Goal: Task Accomplishment & Management: Complete application form

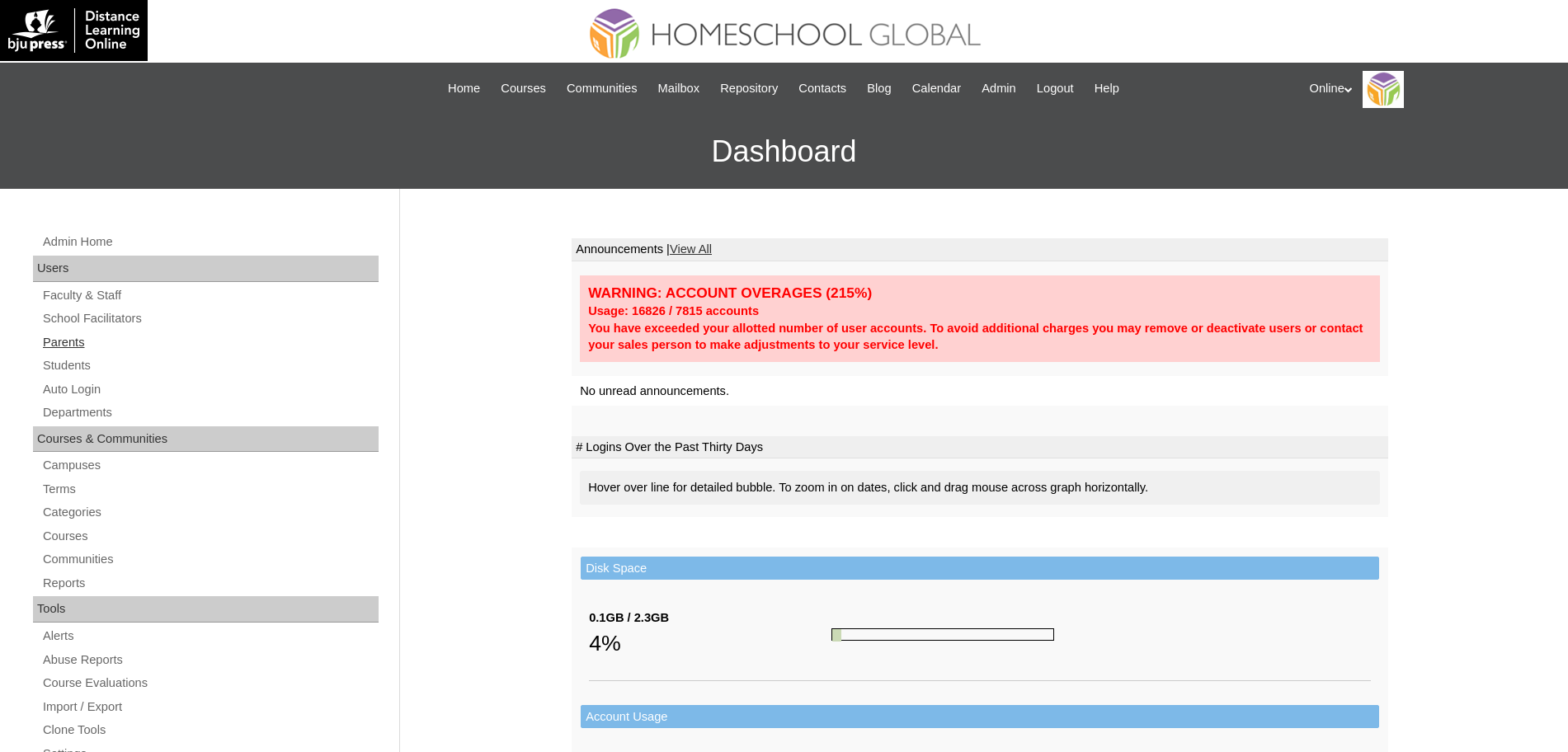
click at [89, 344] on link "Parents" at bounding box center [210, 343] width 338 height 21
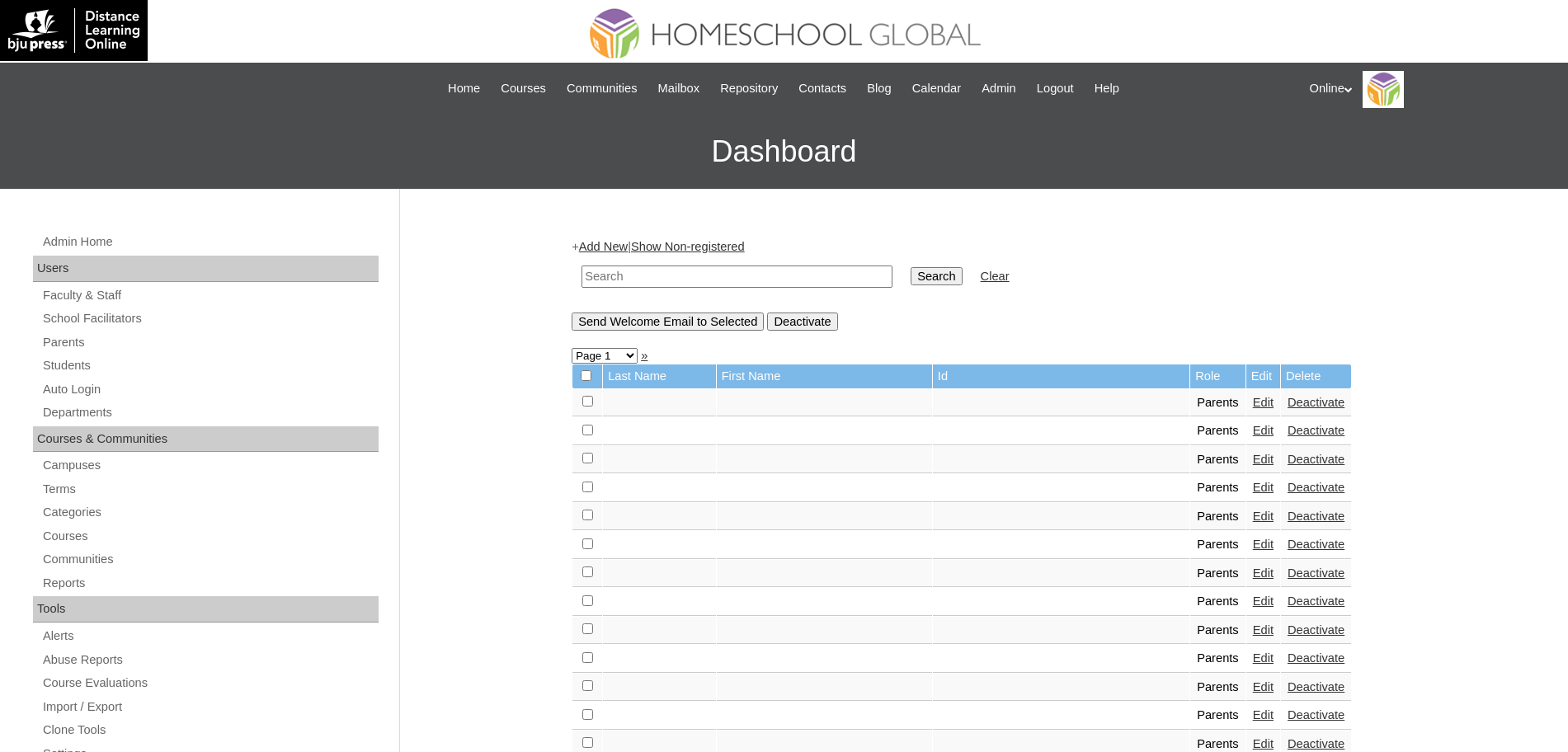
click at [630, 273] on input "text" at bounding box center [737, 277] width 311 height 23
type input "pangalanan"
click at [911, 273] on input "Search" at bounding box center [936, 275] width 51 height 18
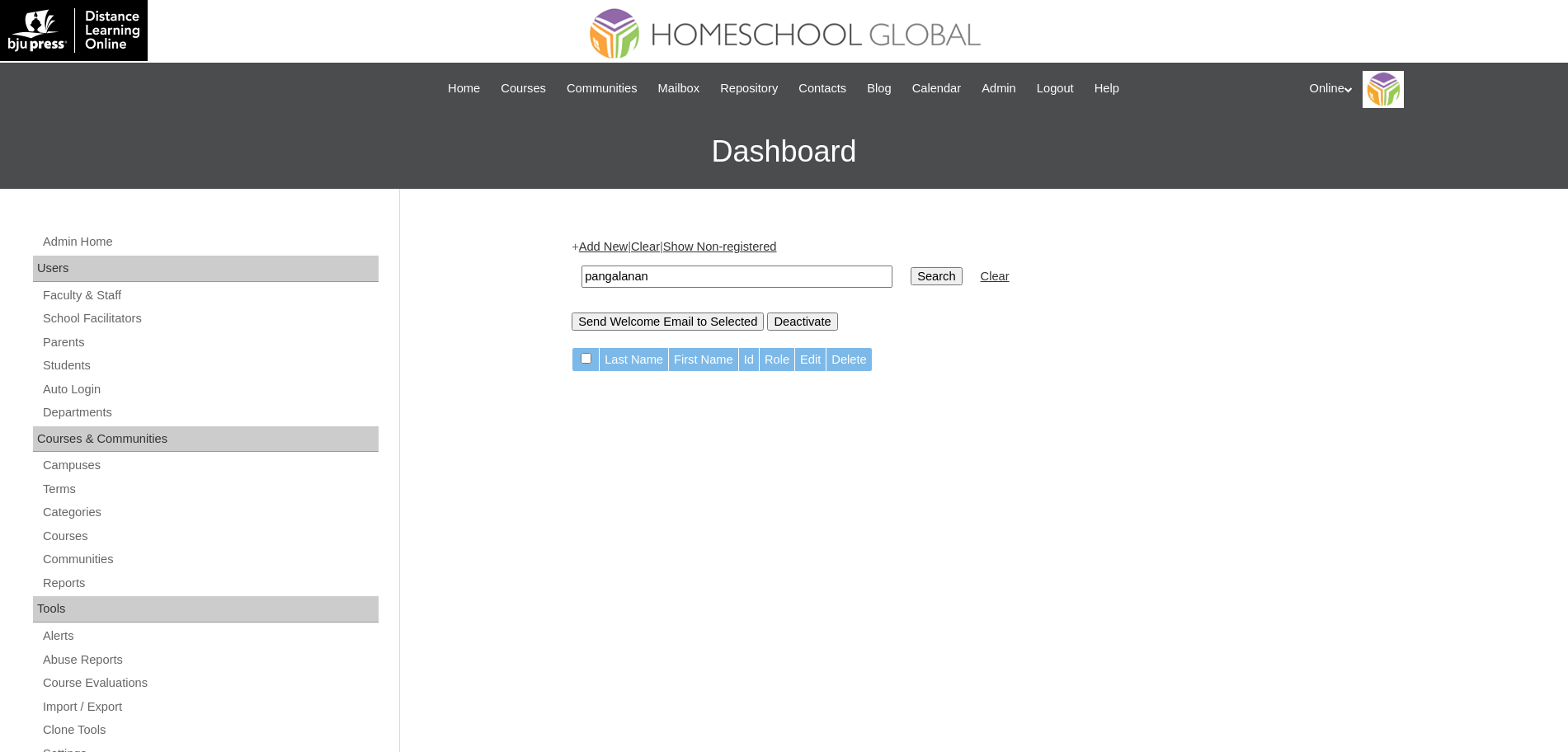
click at [793, 273] on input "pangalanan" at bounding box center [737, 277] width 311 height 23
type input "teodoro"
click at [911, 267] on input "Search" at bounding box center [936, 275] width 51 height 18
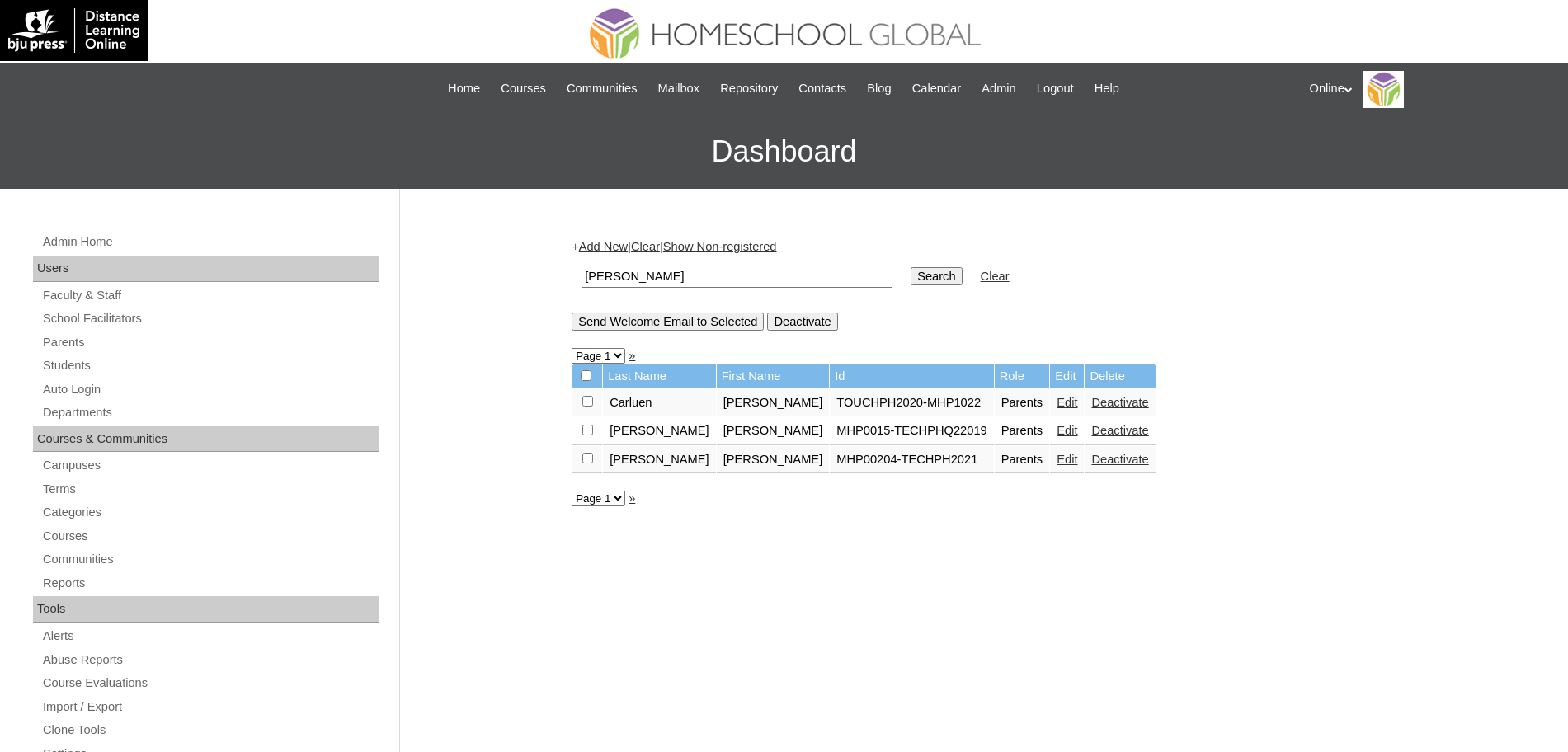
click at [793, 270] on input "teodoro" at bounding box center [737, 277] width 311 height 23
type input "alexandra nicole"
click at [911, 267] on input "Search" at bounding box center [936, 275] width 51 height 18
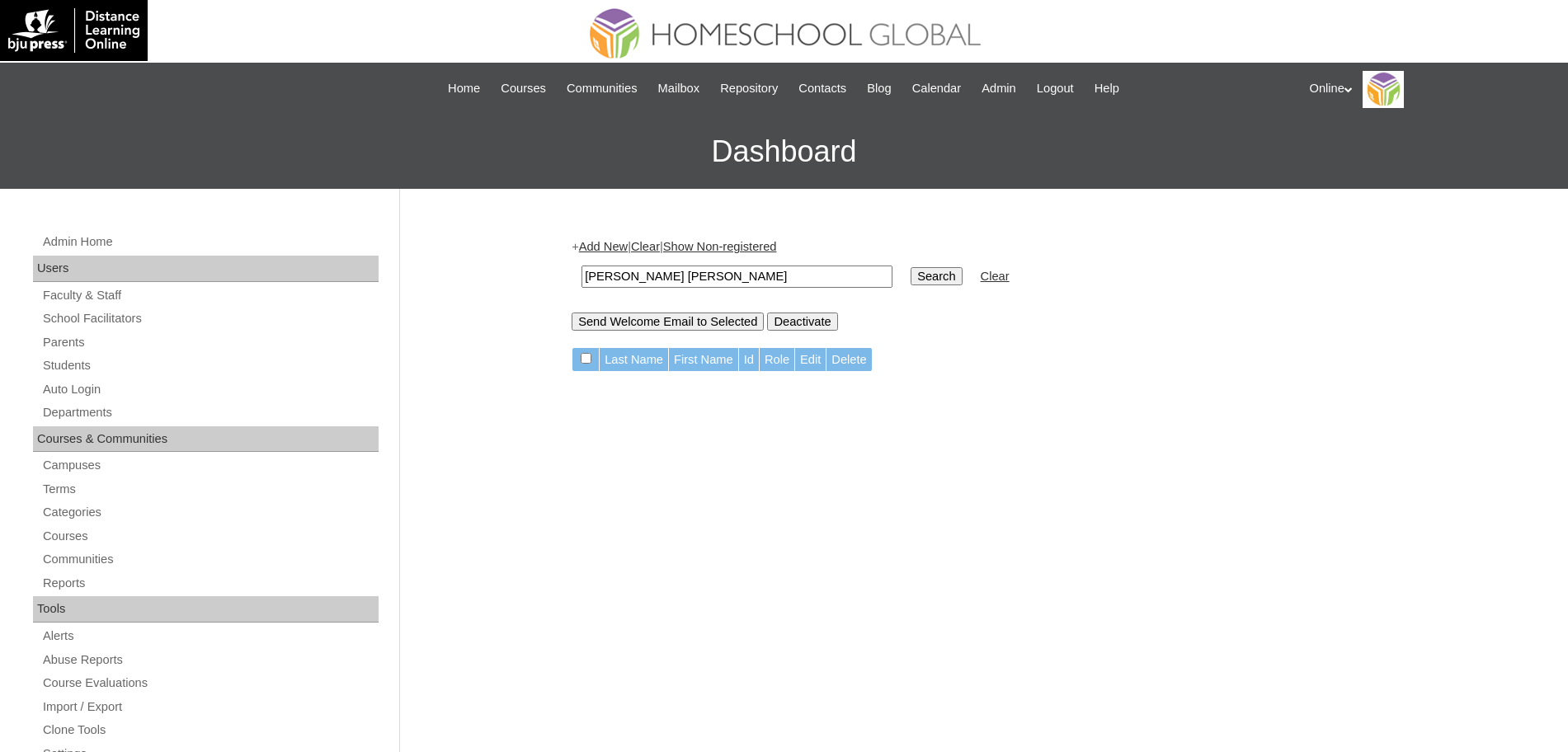
click at [718, 273] on input "[PERSON_NAME] [PERSON_NAME]" at bounding box center [737, 277] width 311 height 23
click at [619, 246] on link "Add New" at bounding box center [603, 247] width 49 height 13
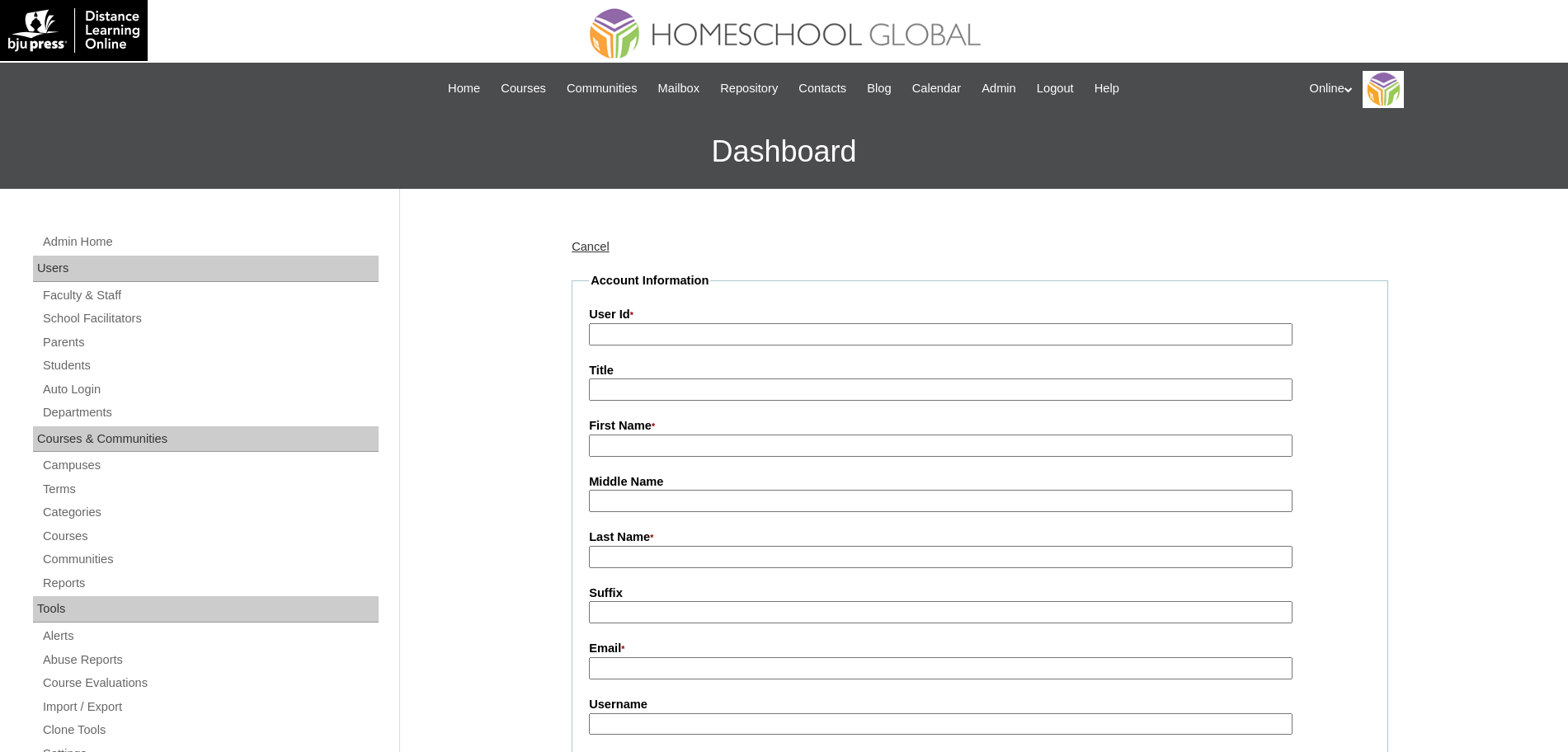
click at [670, 328] on input "User Id *" at bounding box center [941, 335] width 703 height 23
paste input "[PERSON_NAME] [PERSON_NAME] Pangalangan [EMAIL_ADDRESS][DOMAIN_NAME] HGP0223-OA…"
click at [832, 329] on input "Alexandra Nicole Antia Pangalangan alexapee@gmail.com HGP0223-OACAD2025 anpanga…" at bounding box center [941, 335] width 703 height 23
type input "alexapee@gmail.com HGP0223-OACAD2025 anpangalanan2025 jLk4"
click at [748, 453] on input "First Name *" at bounding box center [941, 446] width 703 height 23
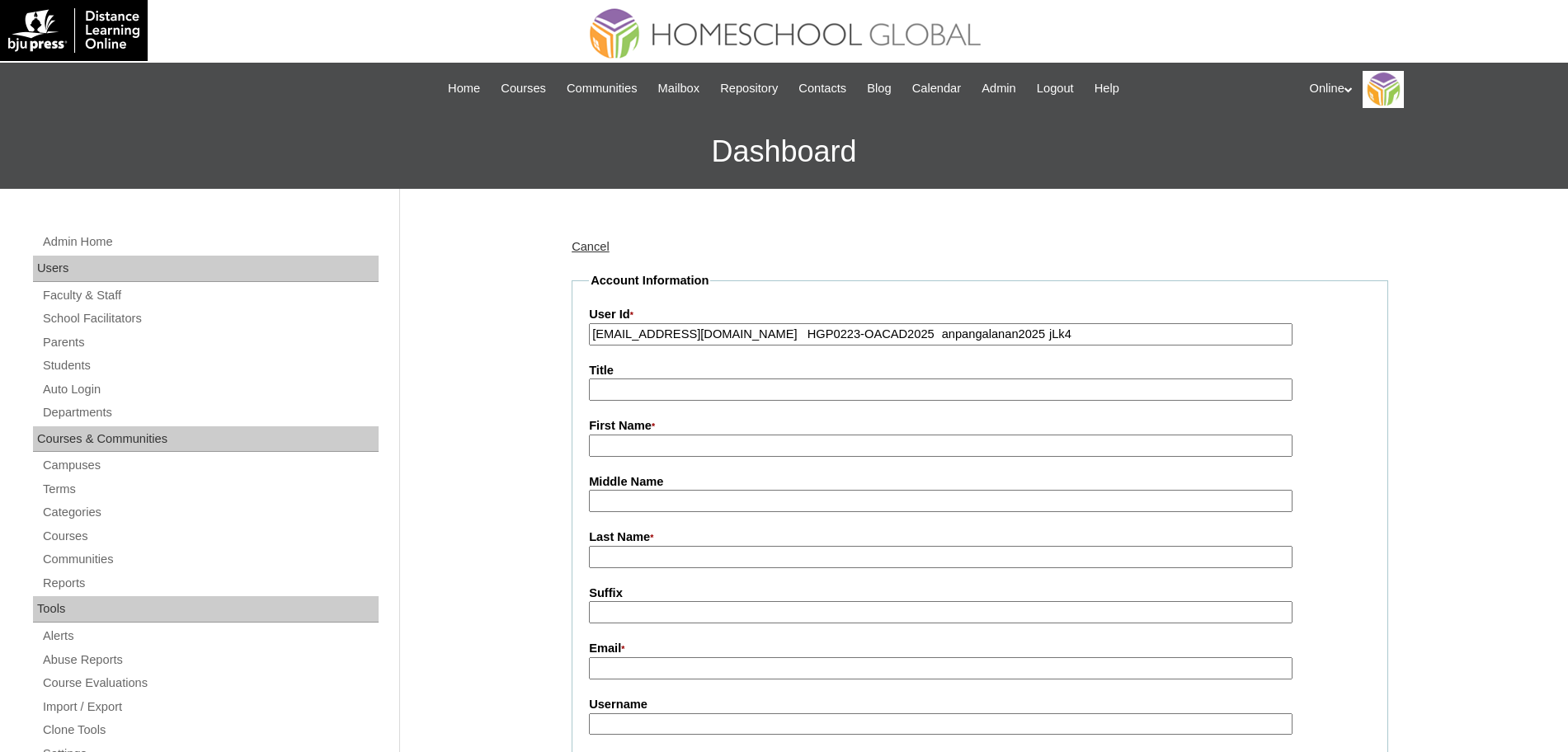
paste input "Alexandra Nicole Antia Pangalangan"
type input "Alexandra Nicole"
click at [647, 563] on input "Last Name *" at bounding box center [941, 557] width 703 height 23
paste input "Antia Pangalangan"
click at [634, 563] on input "Antia Pangalangan" at bounding box center [941, 557] width 703 height 23
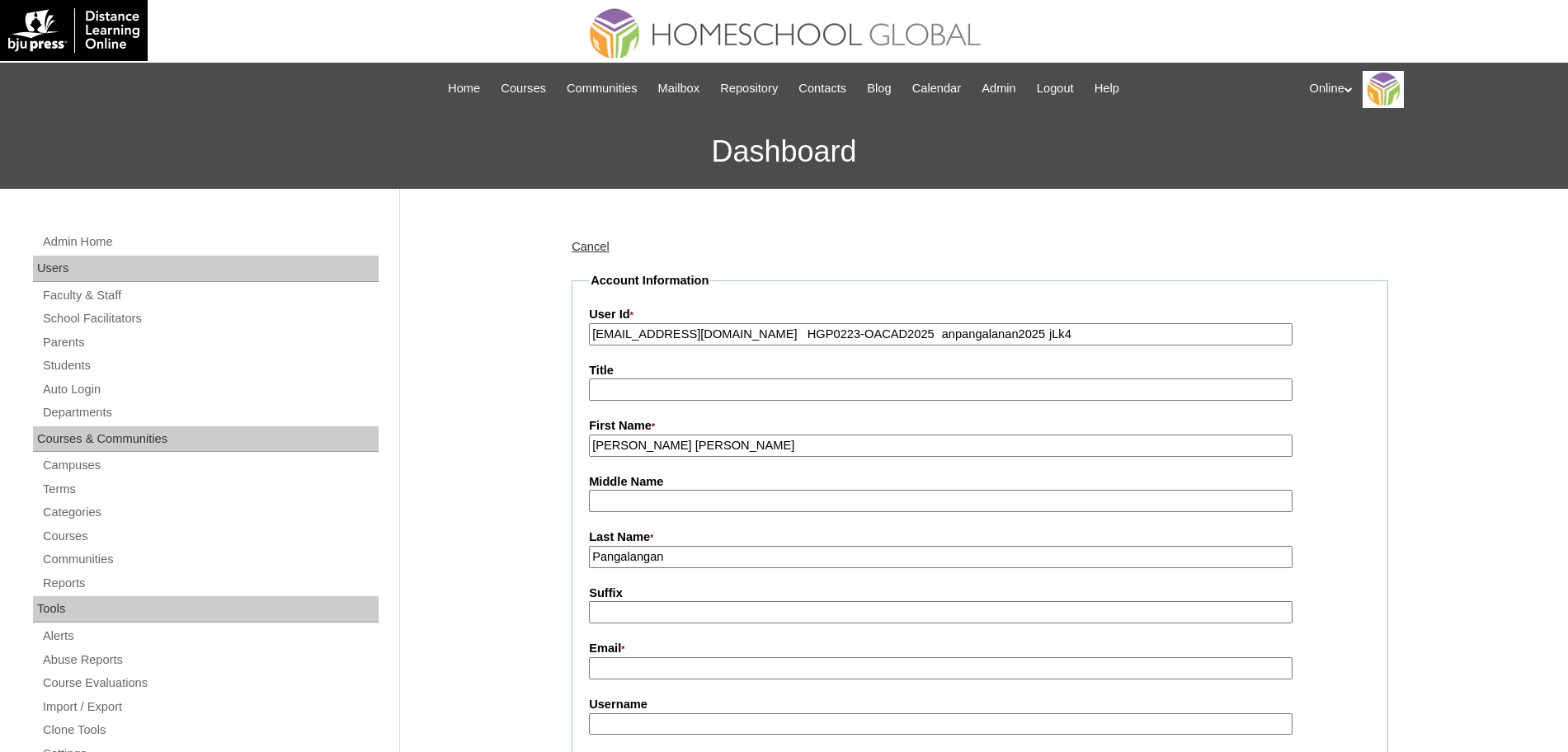
type input "Pangalangan"
click at [643, 668] on input "Email *" at bounding box center [941, 668] width 703 height 23
click at [729, 334] on input "alexapee@gmail.com HGP0223-OACAD2025 anpangalanan2025 jLk4" at bounding box center [941, 335] width 703 height 23
type input "HGP0223-OACAD2025 anpangalanan2025 jLk4"
click at [622, 672] on input "Email *" at bounding box center [941, 668] width 703 height 23
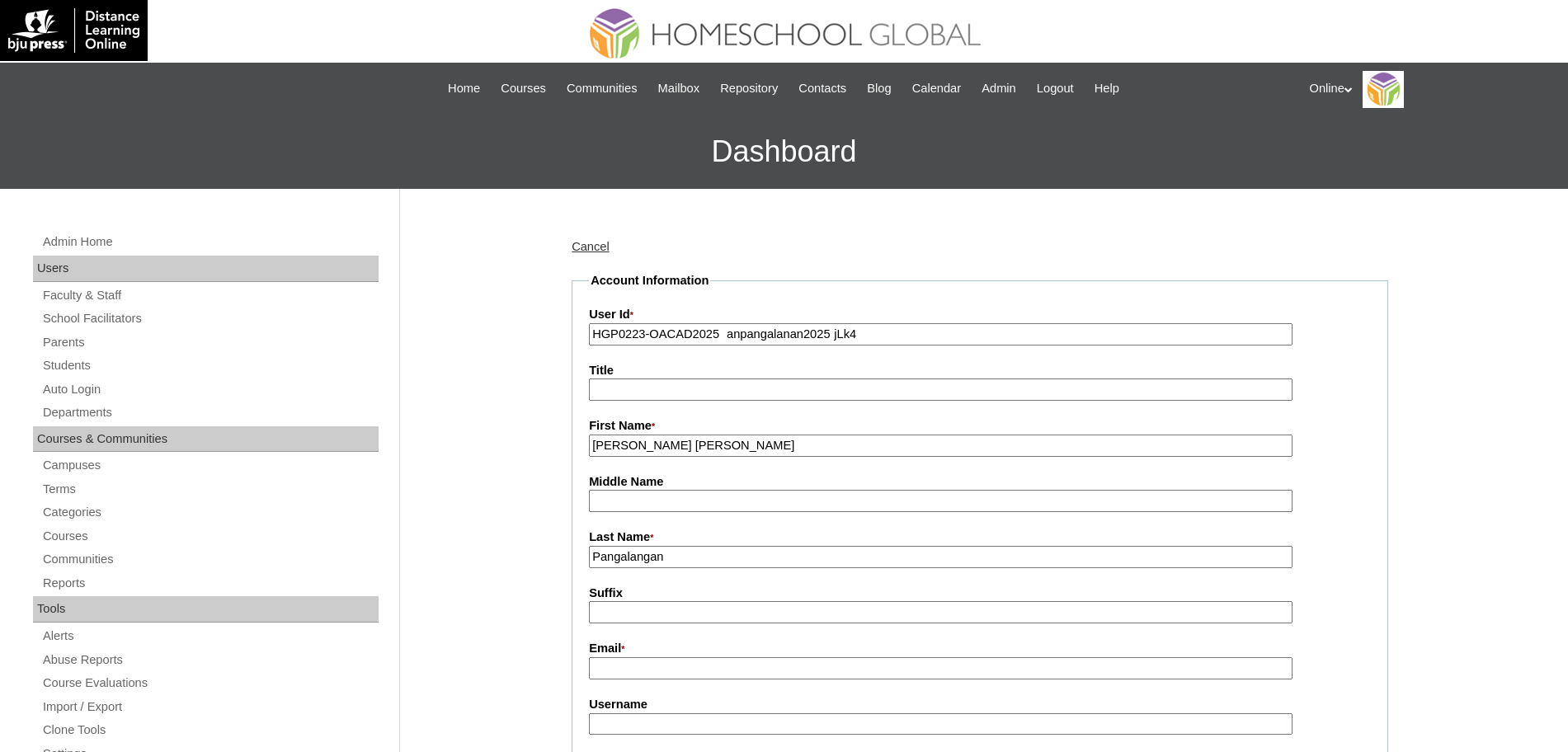
paste input "alexapee@gmail.com"
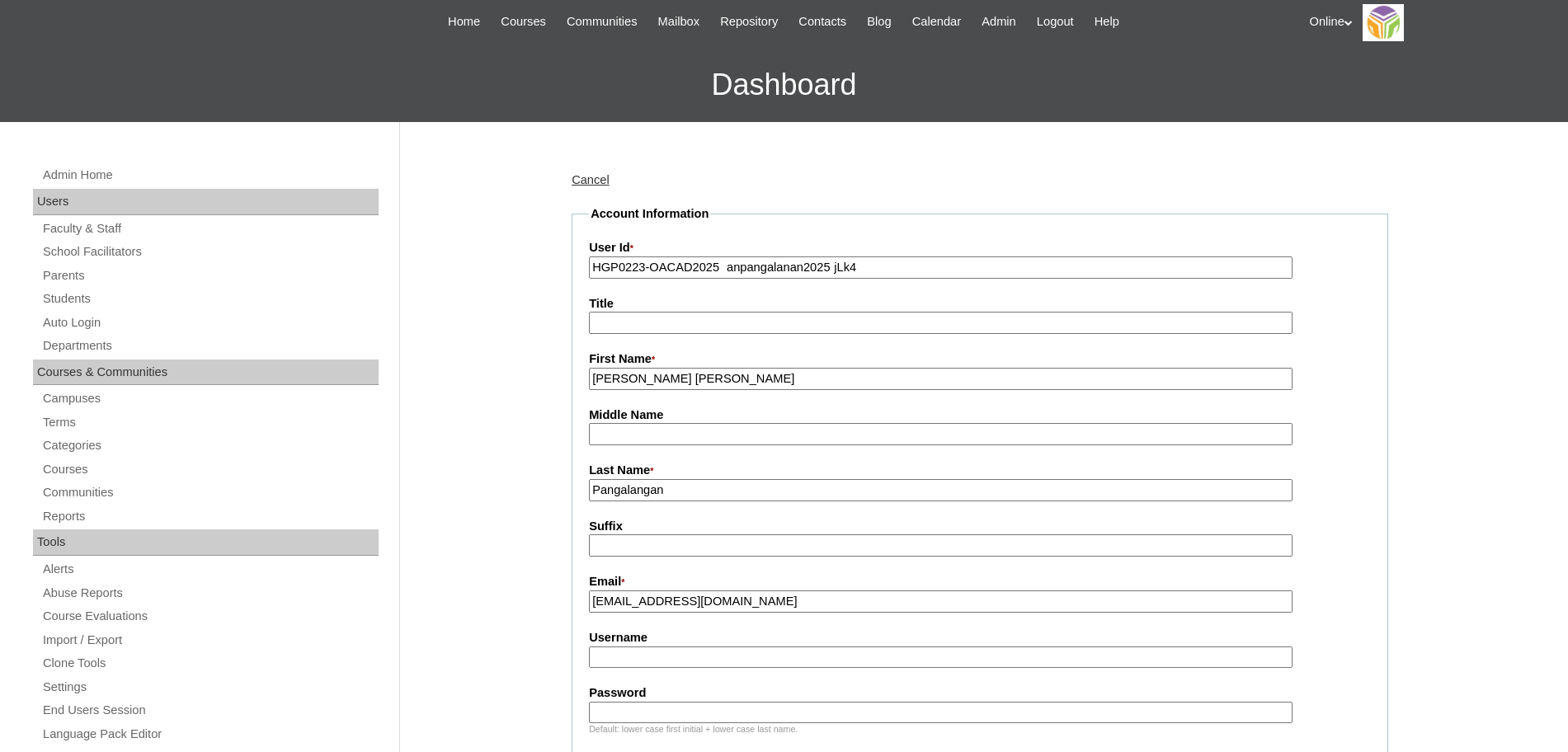
scroll to position [82, 0]
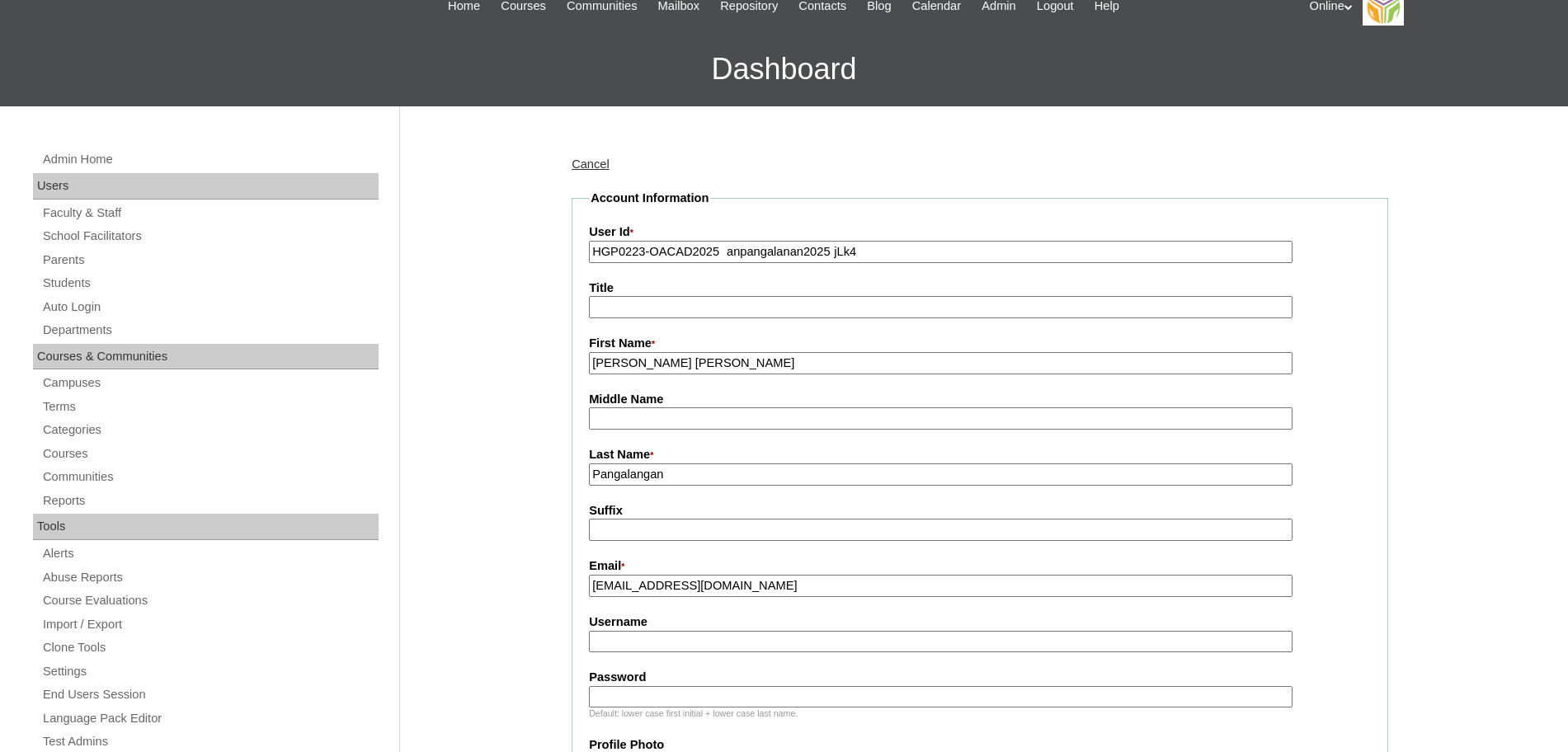
type input "alexapee@gmail.com"
click at [887, 251] on input "HGP0223-OACAD2025 anpangalanan2025 jLk4" at bounding box center [941, 252] width 703 height 23
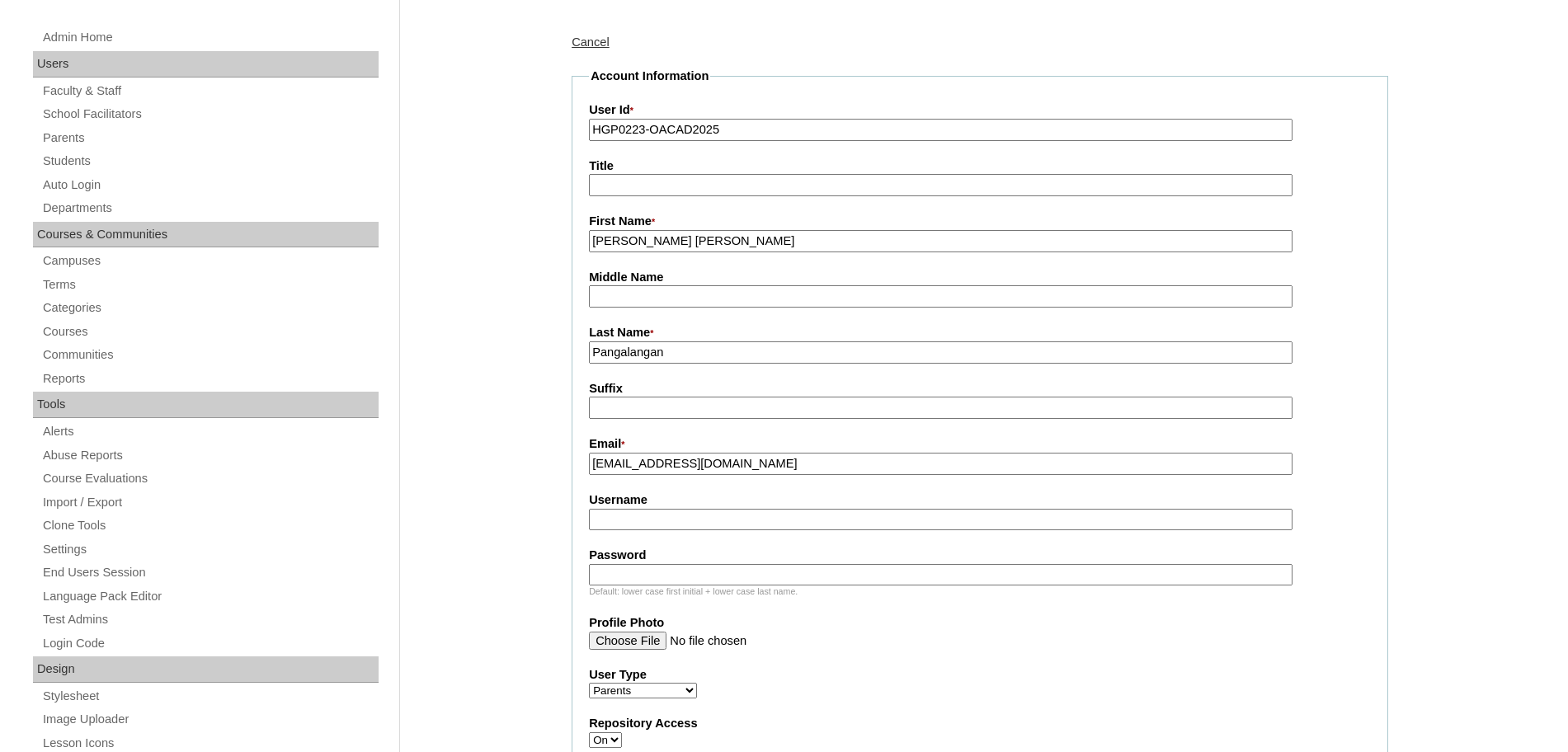
scroll to position [206, 0]
type input "HGP0223-OACAD2025"
click at [676, 521] on input "Username" at bounding box center [941, 518] width 703 height 23
paste input "anpangalanan2025 jLk4"
type input "anpangalanan2025"
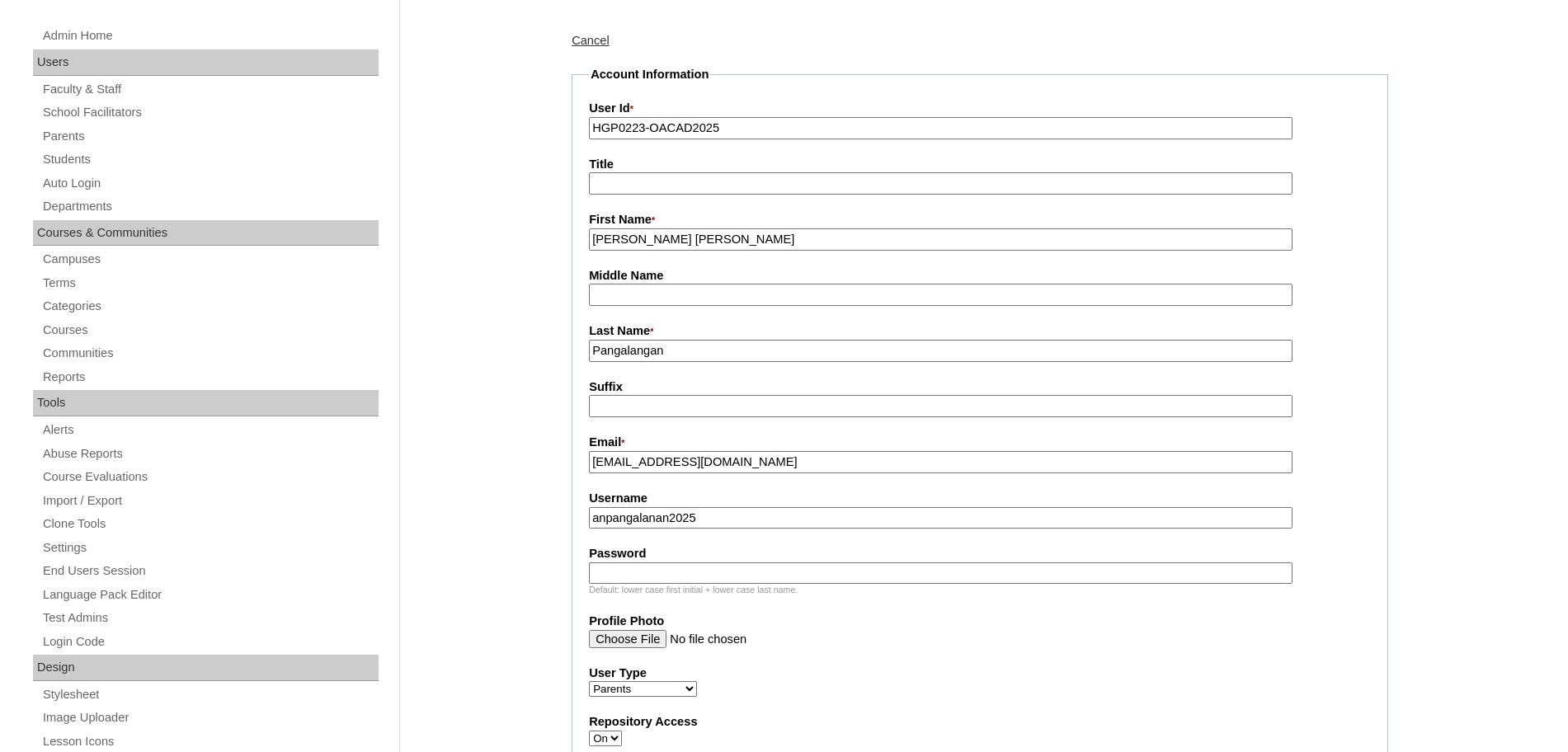
click at [670, 576] on input "Password" at bounding box center [941, 574] width 703 height 23
paste input "jLk4"
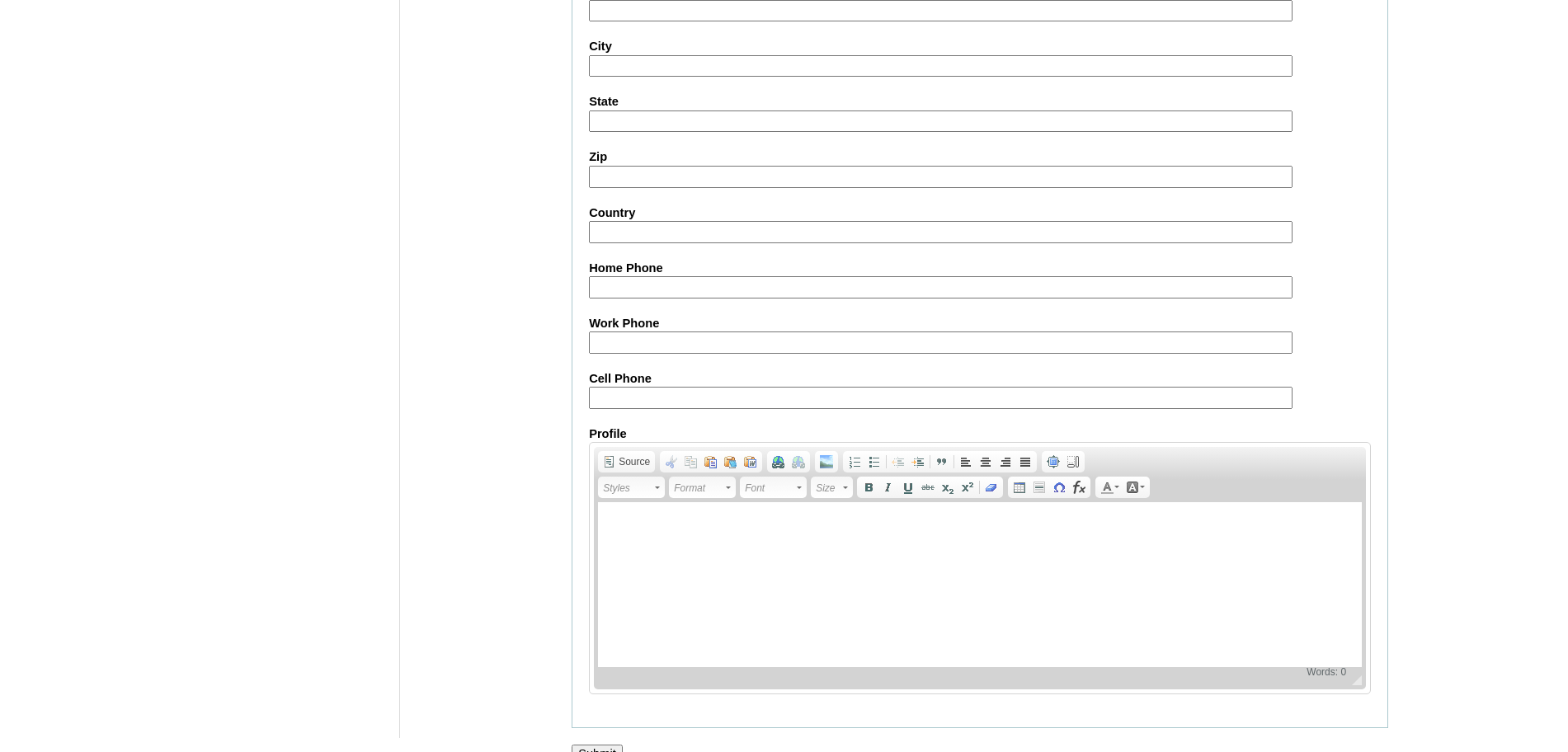
scroll to position [1476, 0]
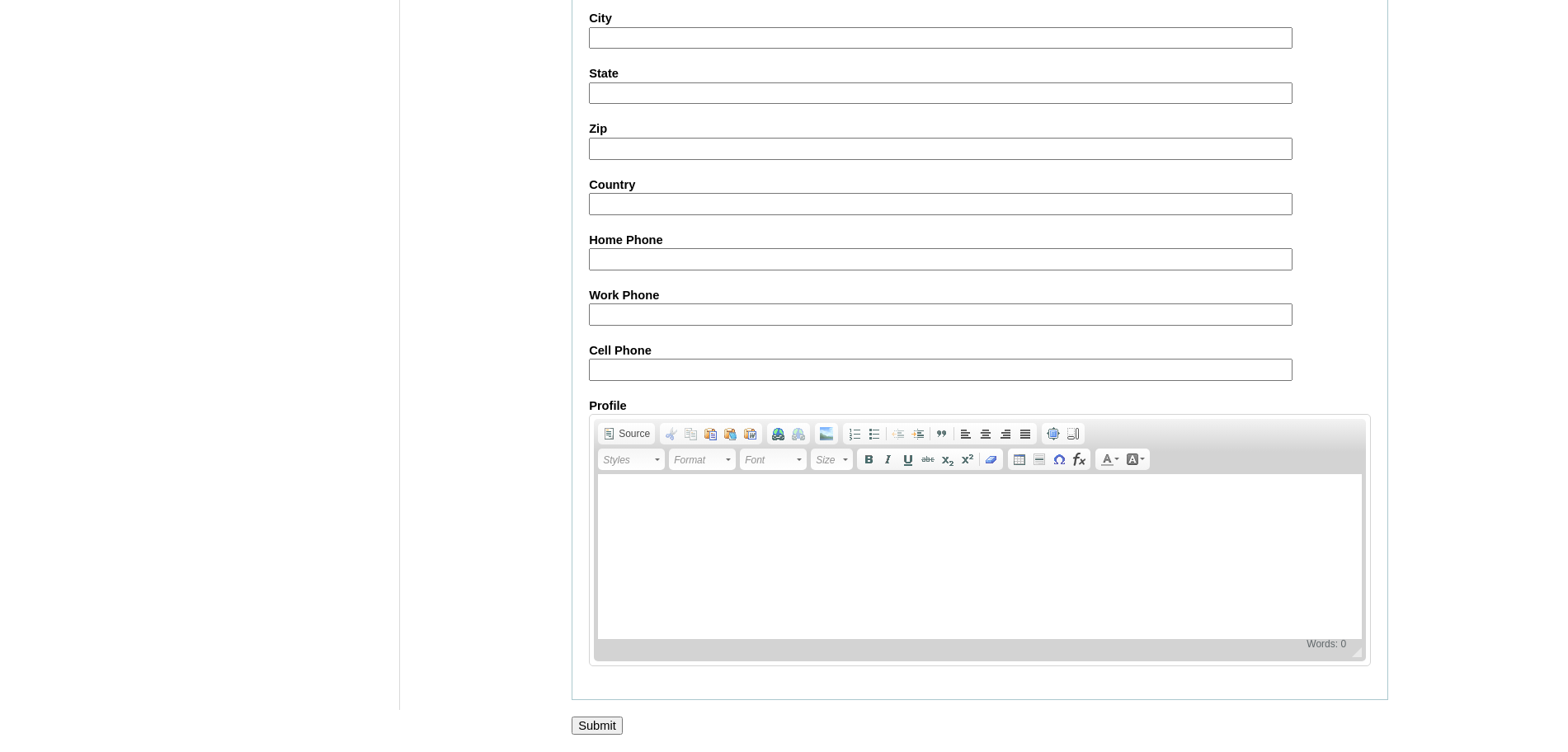
type input "jLk4"
click at [597, 722] on input "Submit" at bounding box center [597, 725] width 51 height 18
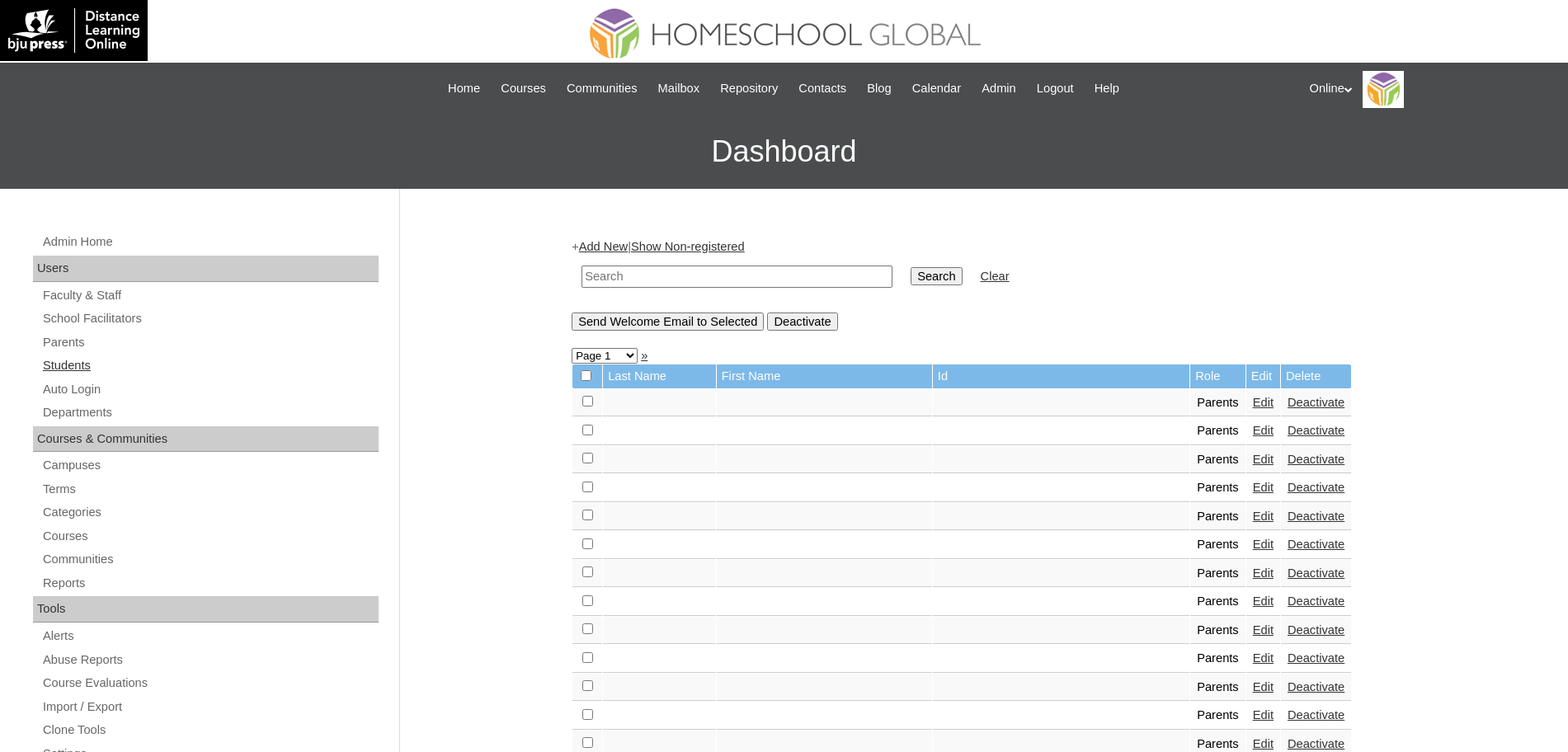
click at [81, 359] on link "Students" at bounding box center [210, 366] width 338 height 21
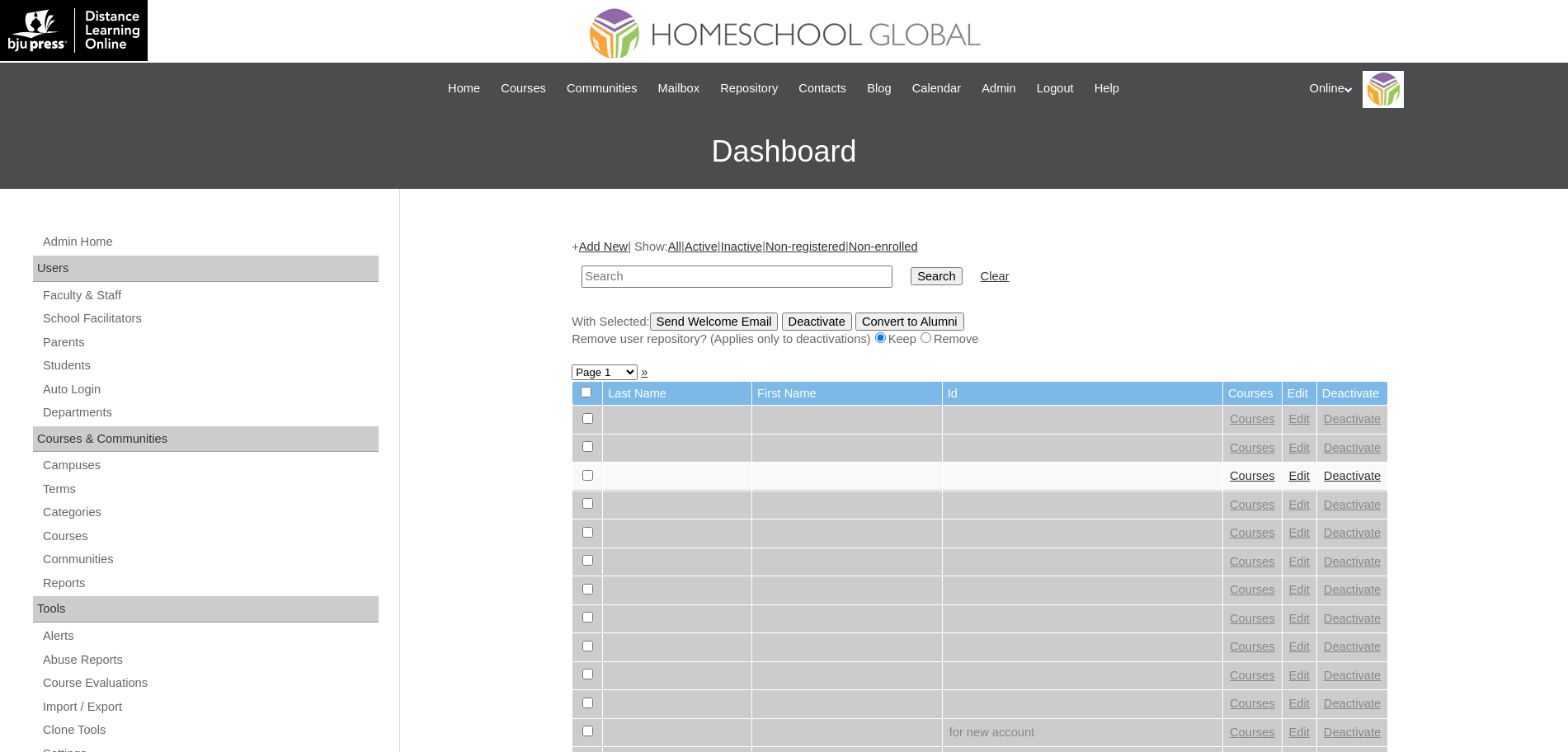
click at [604, 242] on link "Add New" at bounding box center [603, 247] width 49 height 13
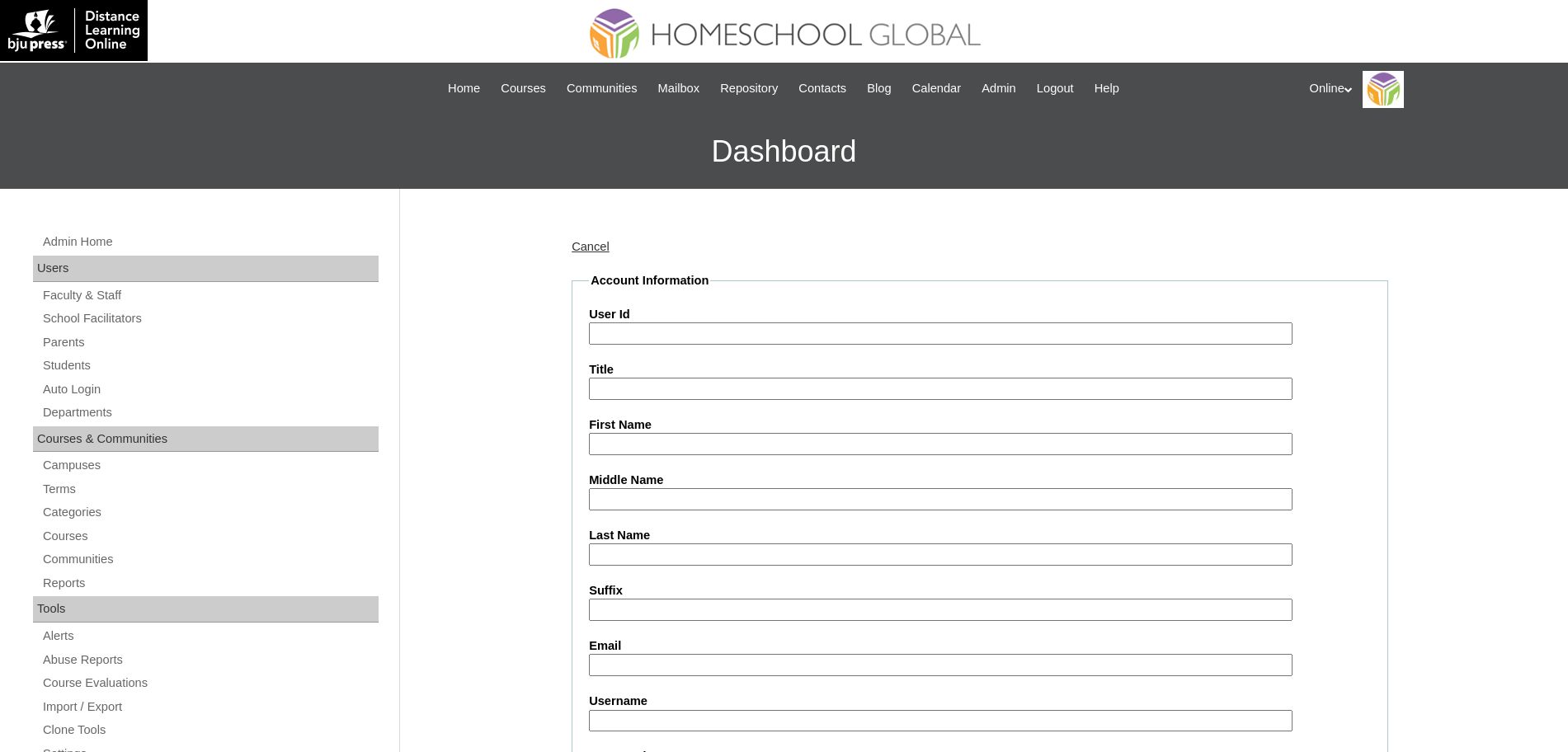
click at [644, 548] on input "Last Name" at bounding box center [941, 554] width 703 height 23
paste input "Pangalangan Christian Lucas Elijah alexapee@gmail.com HG272OACAD2025 christian.…"
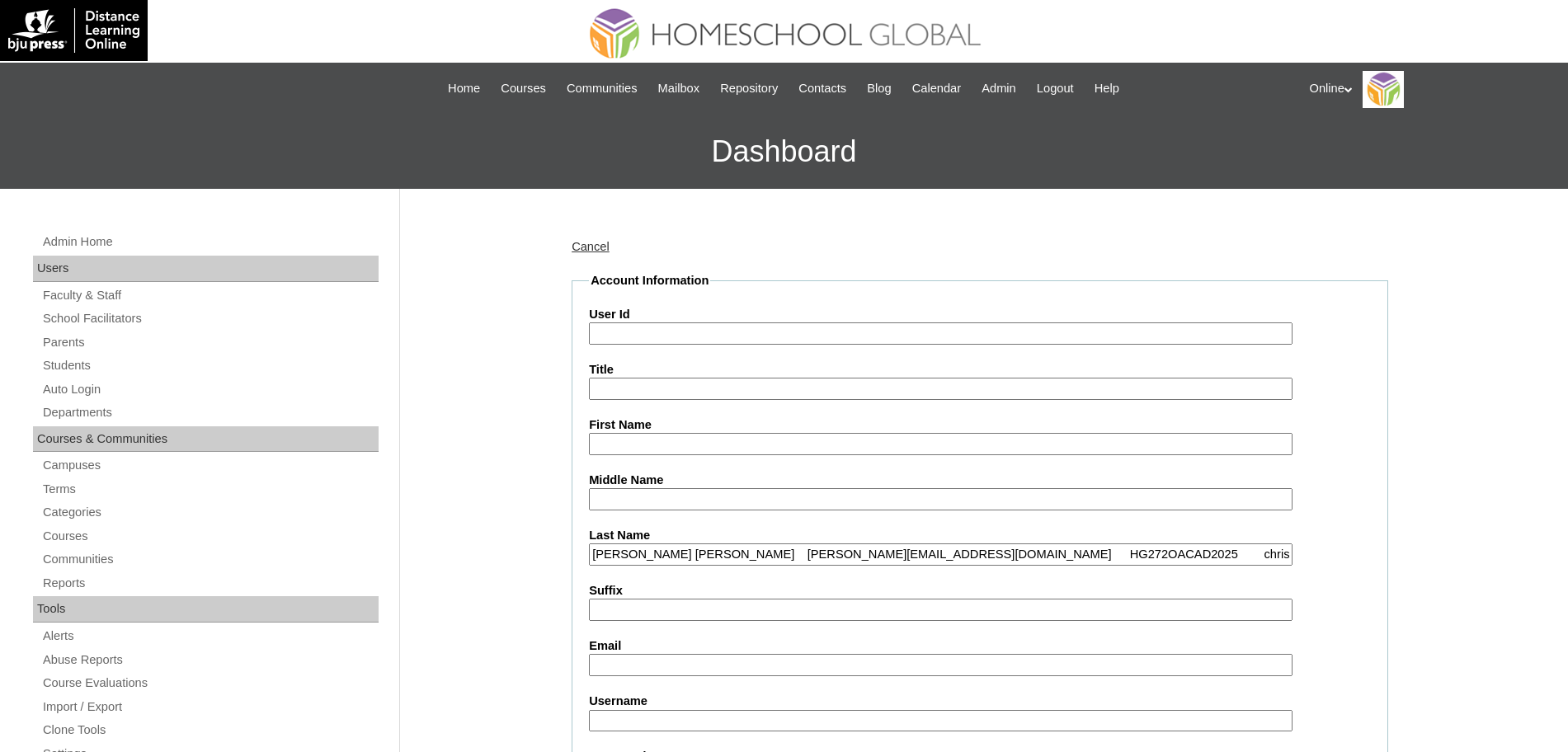
click at [701, 554] on input "Pangalangan Christian Lucas Elijah alexapee@gmail.com HG272OACAD2025 christian.…" at bounding box center [941, 554] width 703 height 23
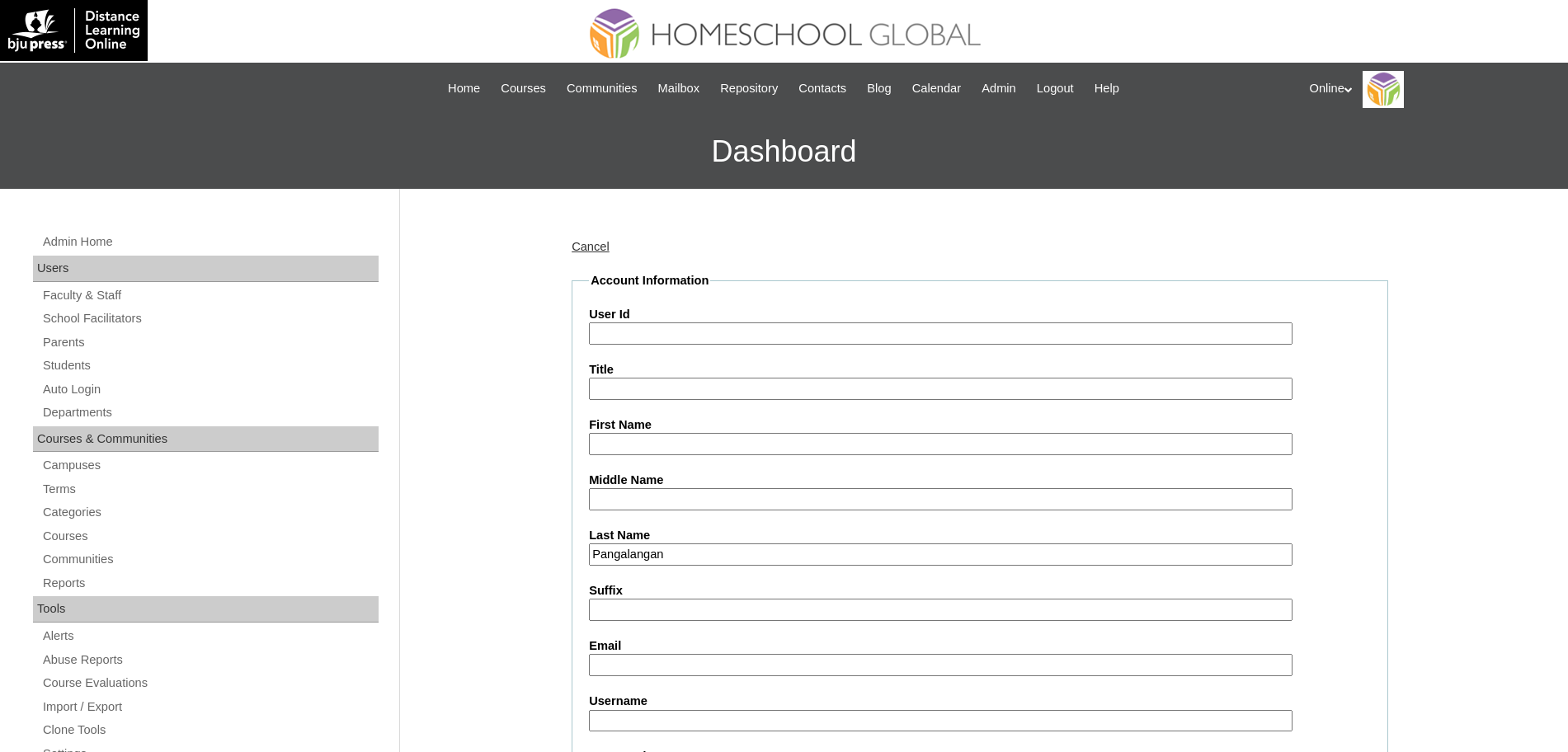
type input "Pangalangan"
click at [651, 445] on input "First Name" at bounding box center [941, 444] width 703 height 23
paste input "Christian Lucas Elijah alexapee@gmail.com HG272OACAD2025 christian.pangalanan20…"
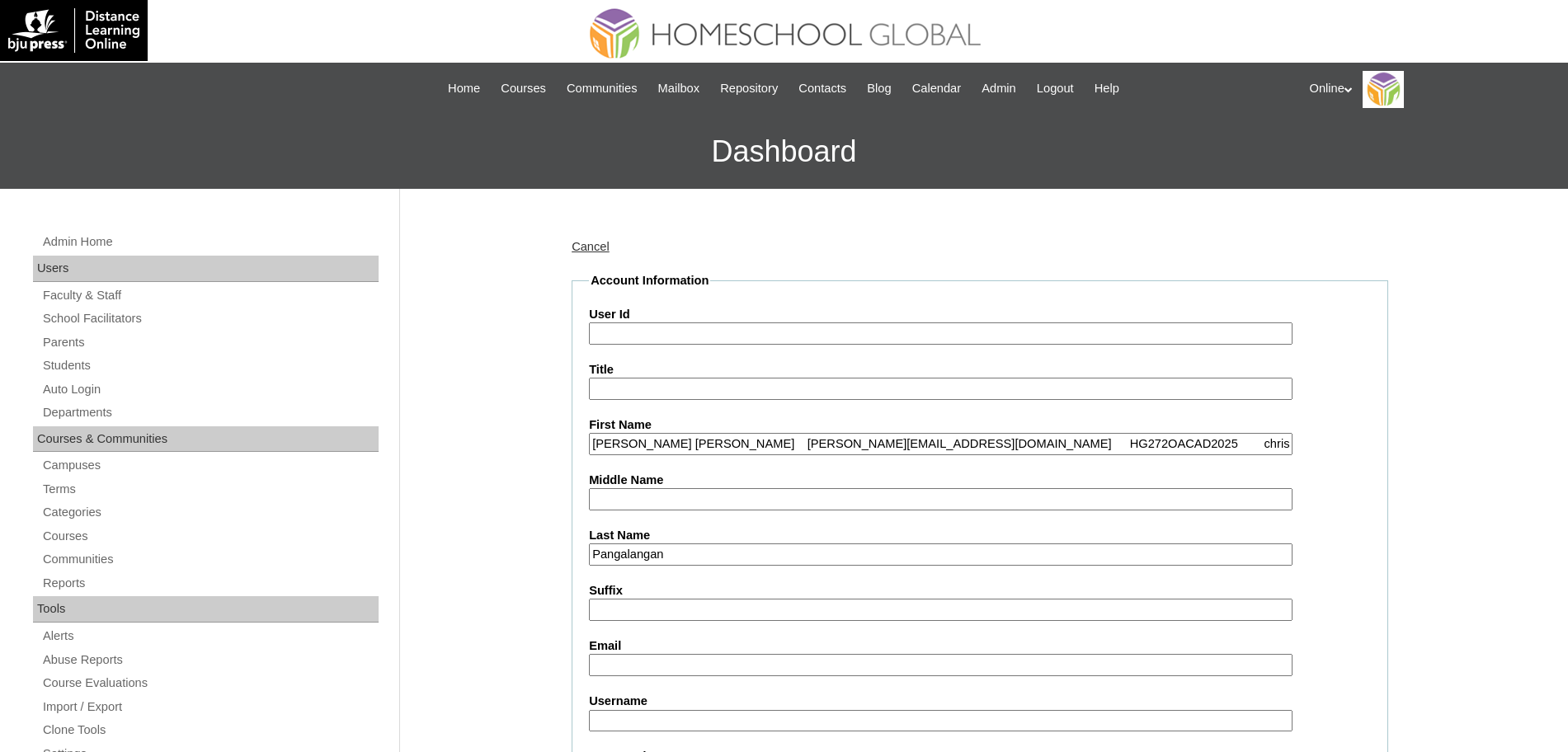
click at [727, 441] on input "Christian Lucas Elijah alexapee@gmail.com HG272OACAD2025 christian.pangalanan20…" at bounding box center [941, 444] width 703 height 23
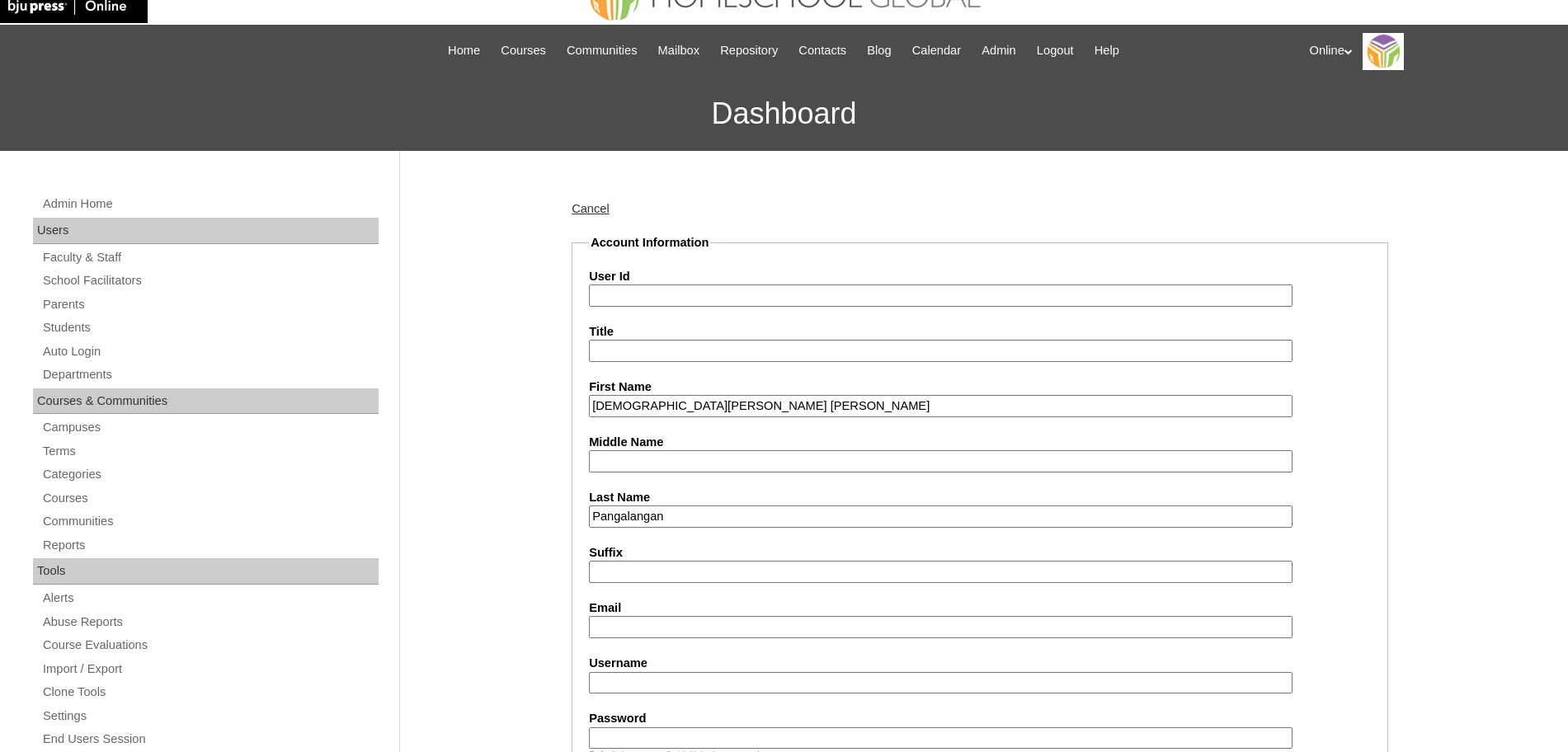
scroll to position [42, 0]
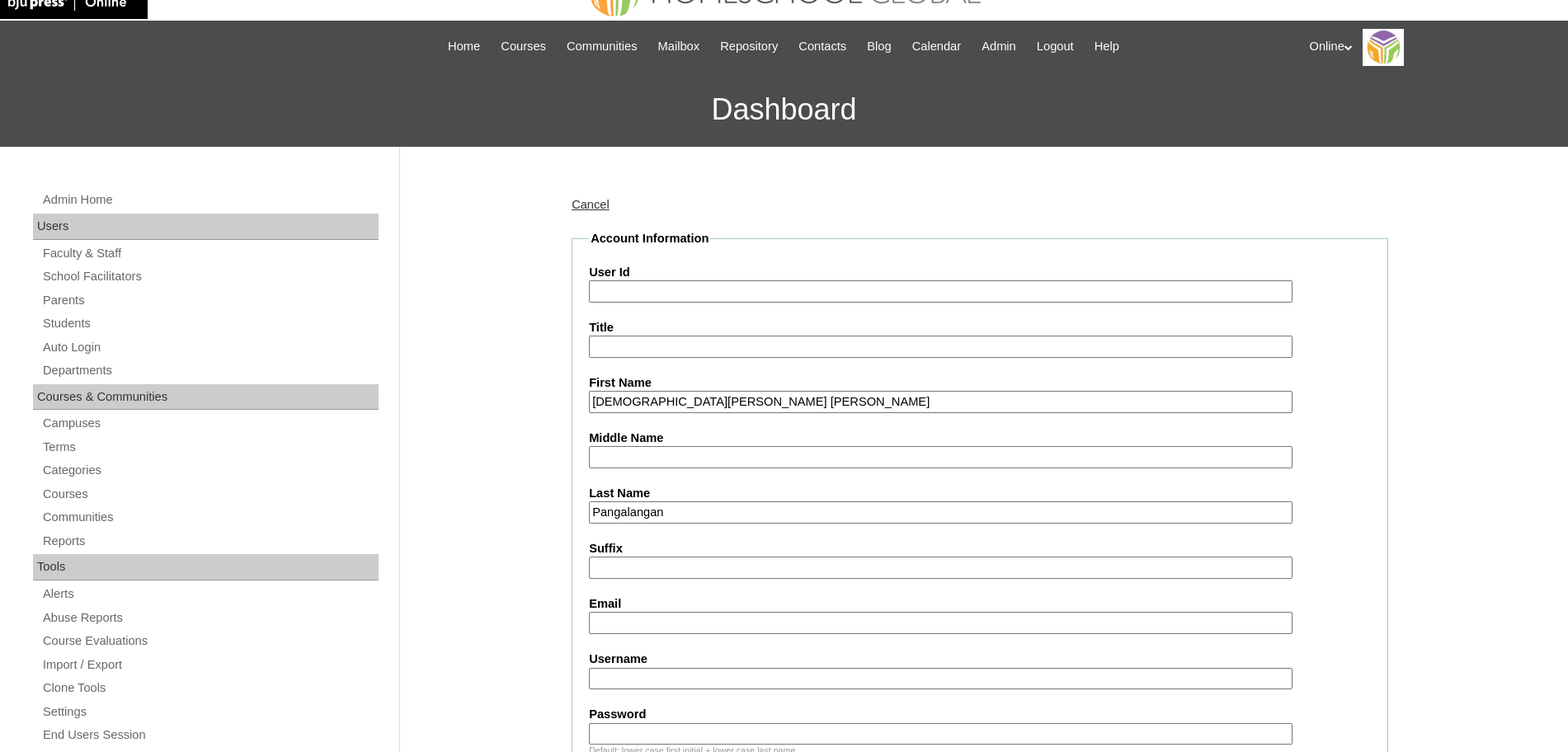
type input "Christian Lucas Elijah"
click at [653, 623] on input "Email" at bounding box center [941, 623] width 703 height 23
paste input "alexapee@gmail.com HG272OACAD2025 christian.pangalanan2025 Rf5s"
click at [728, 623] on input "alexapee@gmail.com HG272OACAD2025 christian.pangalanan2025 Rf5s" at bounding box center [941, 623] width 703 height 23
type input "alexapee@gmail.com"
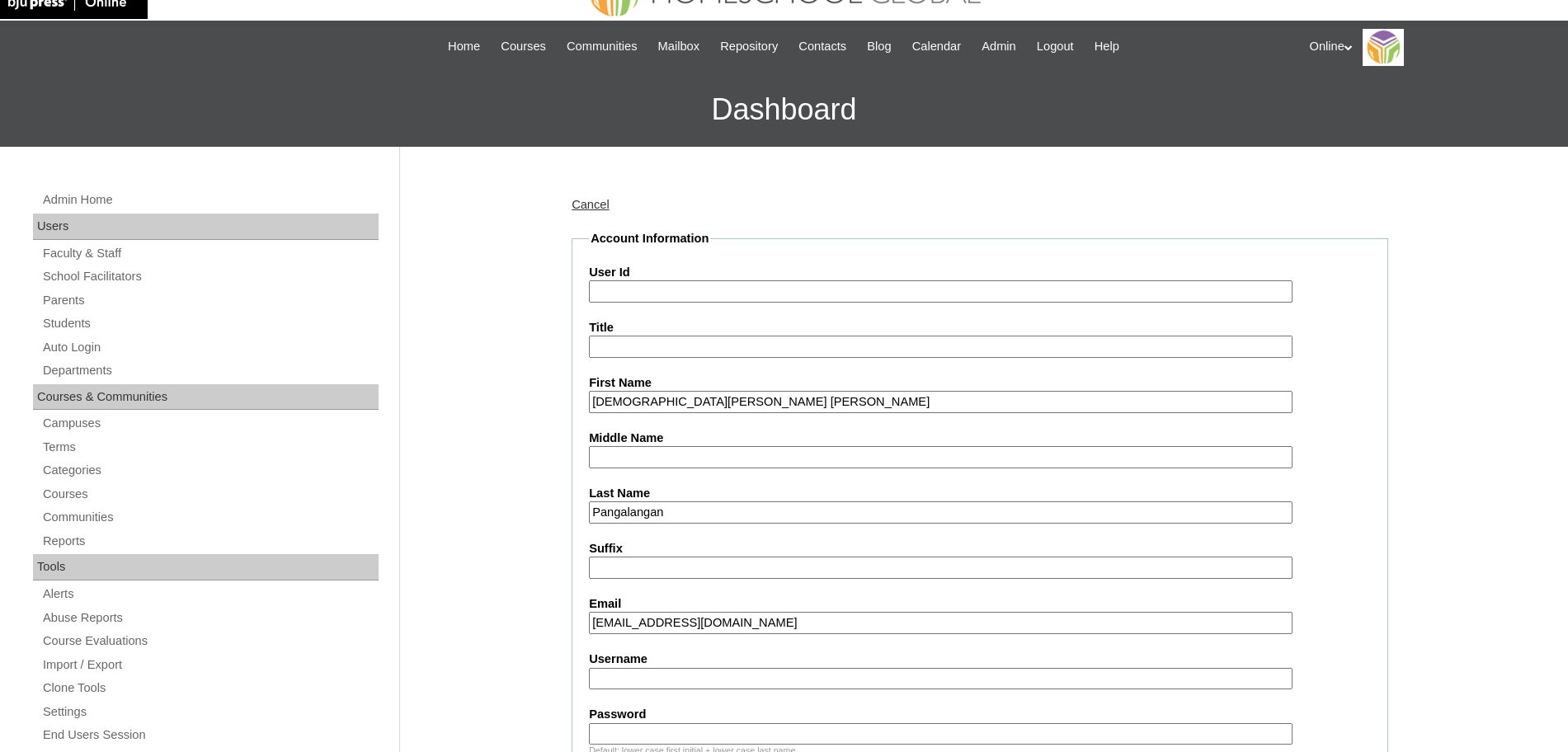
click at [690, 293] on input "User Id" at bounding box center [941, 291] width 703 height 23
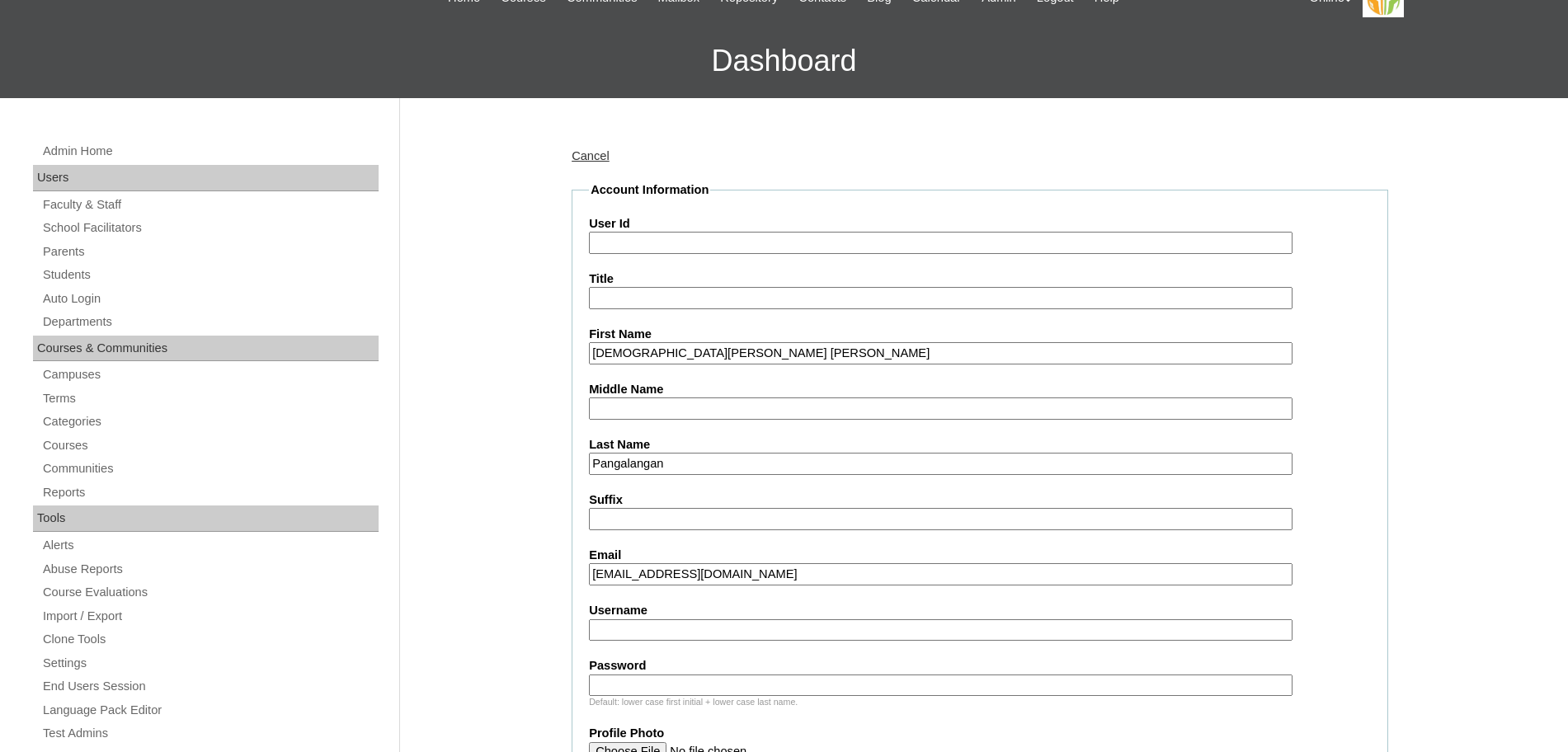
scroll to position [91, 0]
click at [651, 631] on input "Username" at bounding box center [941, 629] width 703 height 23
paste input "HG272OACAD2025 christian.pangalanan2025 Rf5s"
click at [704, 632] on input "HG272OACAD2025 christian.pangalanan2025 Rf5s" at bounding box center [941, 629] width 703 height 23
type input "christian.pangalanan2025 Rf5s"
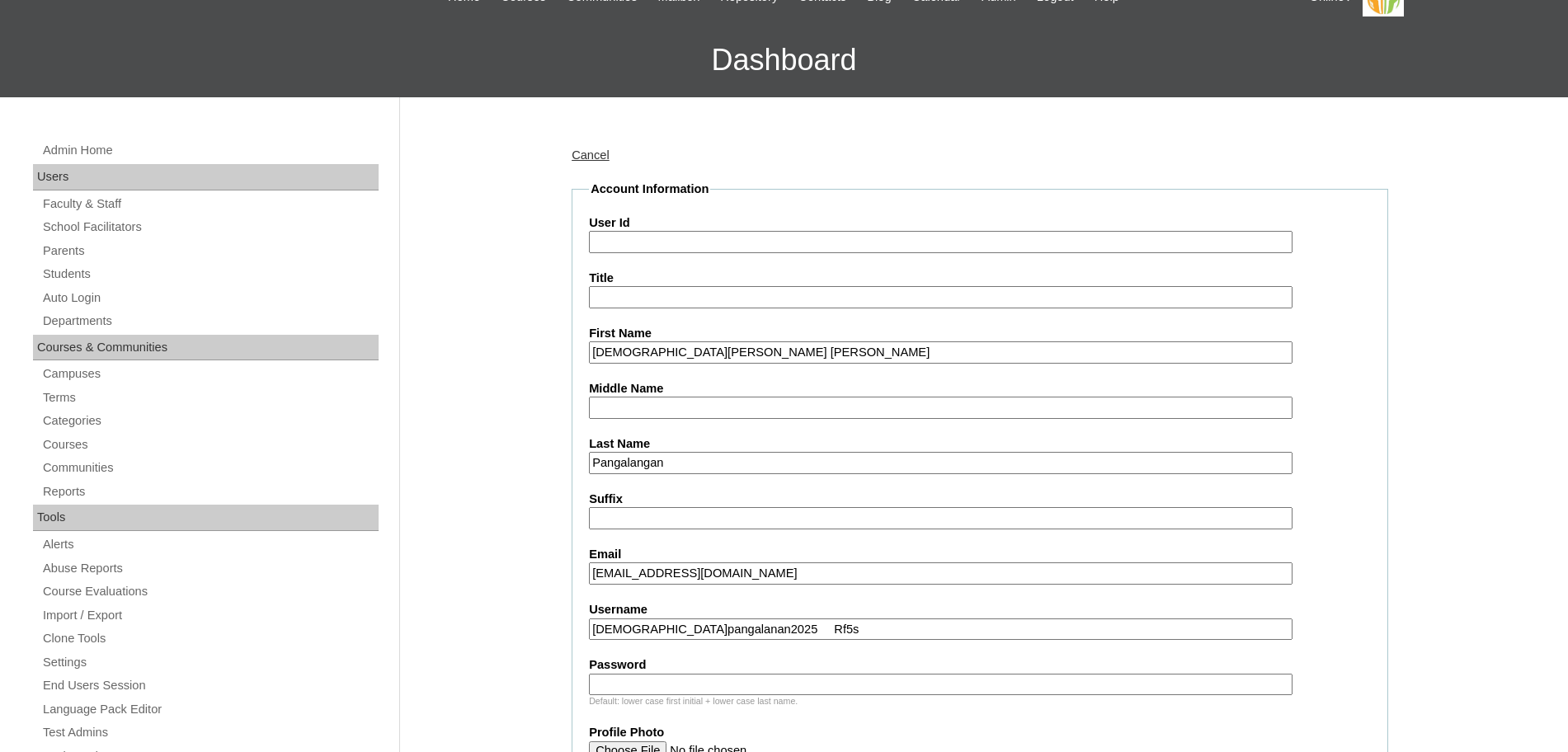
click at [668, 237] on input "User Id" at bounding box center [941, 242] width 703 height 23
paste input "HG272OACAD2025"
type input "HG272OACAD2025"
click at [617, 629] on input "christian.pangalanan2025 Rf5s" at bounding box center [941, 629] width 703 height 23
click at [787, 633] on input "christian.pangalanan2025 Rf5s" at bounding box center [941, 629] width 703 height 23
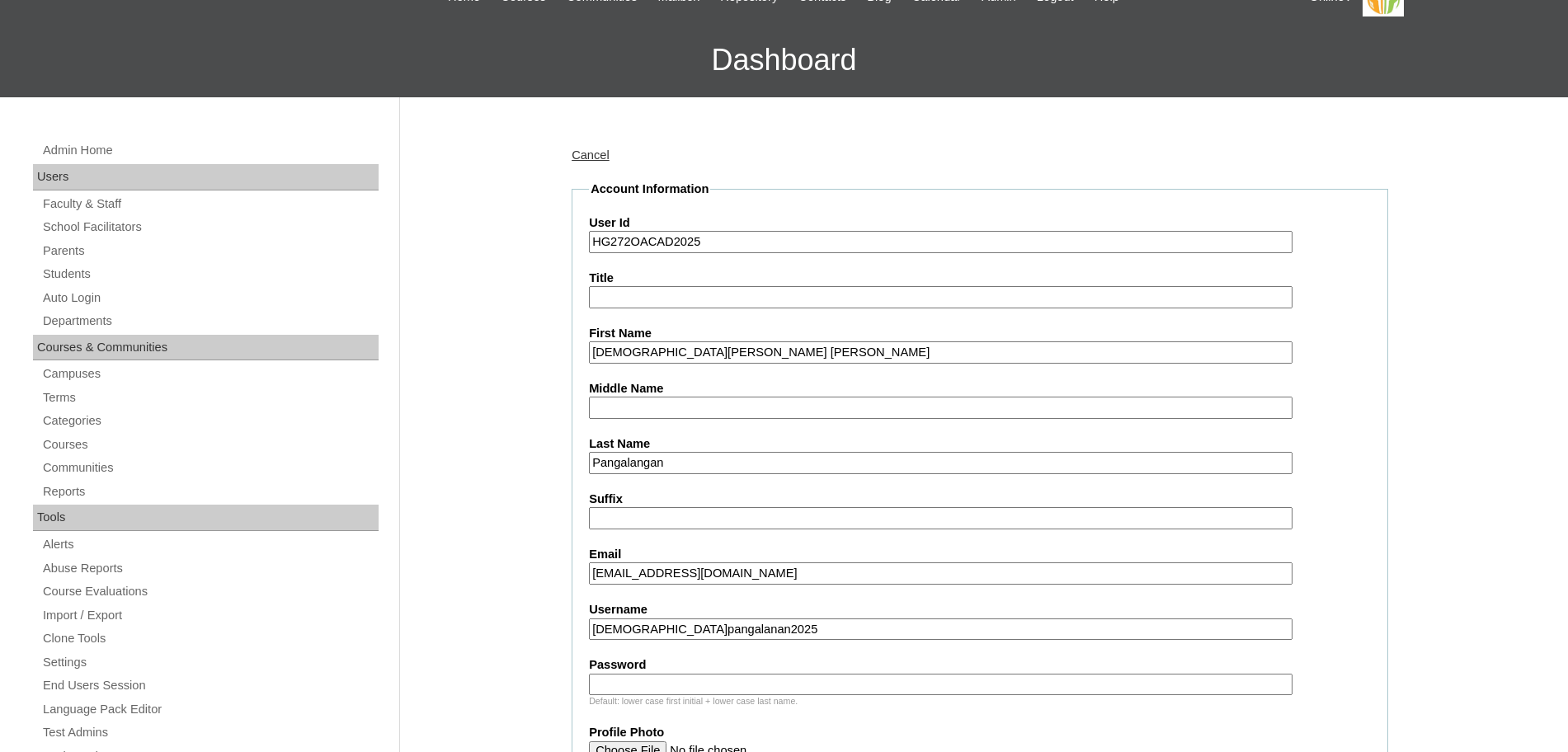
type input "christian.pangalanan2025"
click at [718, 685] on input "Password" at bounding box center [941, 685] width 703 height 23
paste input "Rf5s"
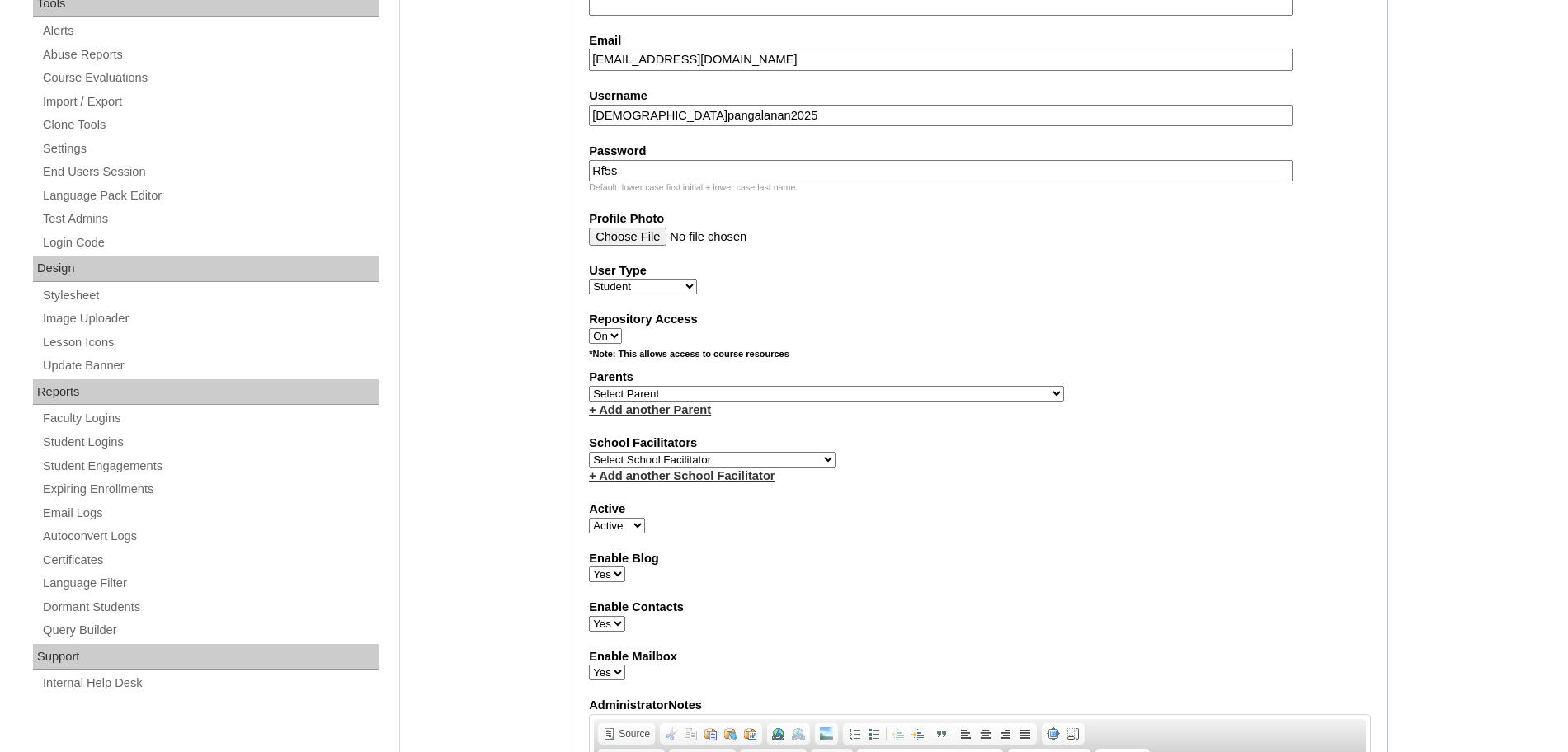
scroll to position [607, 0]
type input "Rf5s"
click at [776, 390] on select "Select Parent , , , , , , , , , , , , , , , , , , , , , , , , , , , , , , , , ,…" at bounding box center [827, 392] width 475 height 16
select select "43970"
click at [589, 384] on select "Select Parent , , , , , , , , , , , , , , , , , , , , , , , , , , , , , , , , ,…" at bounding box center [827, 392] width 475 height 16
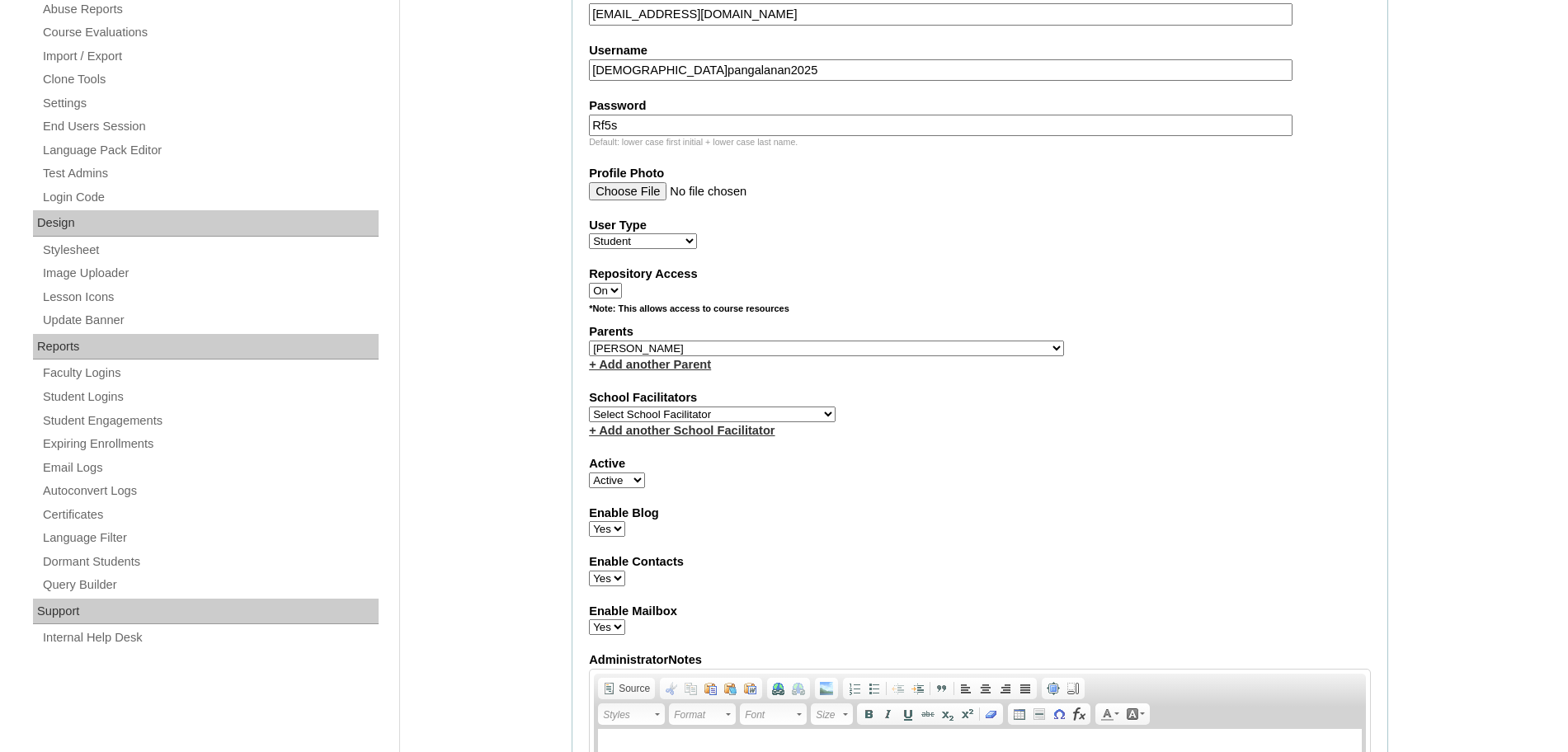
scroll to position [661, 0]
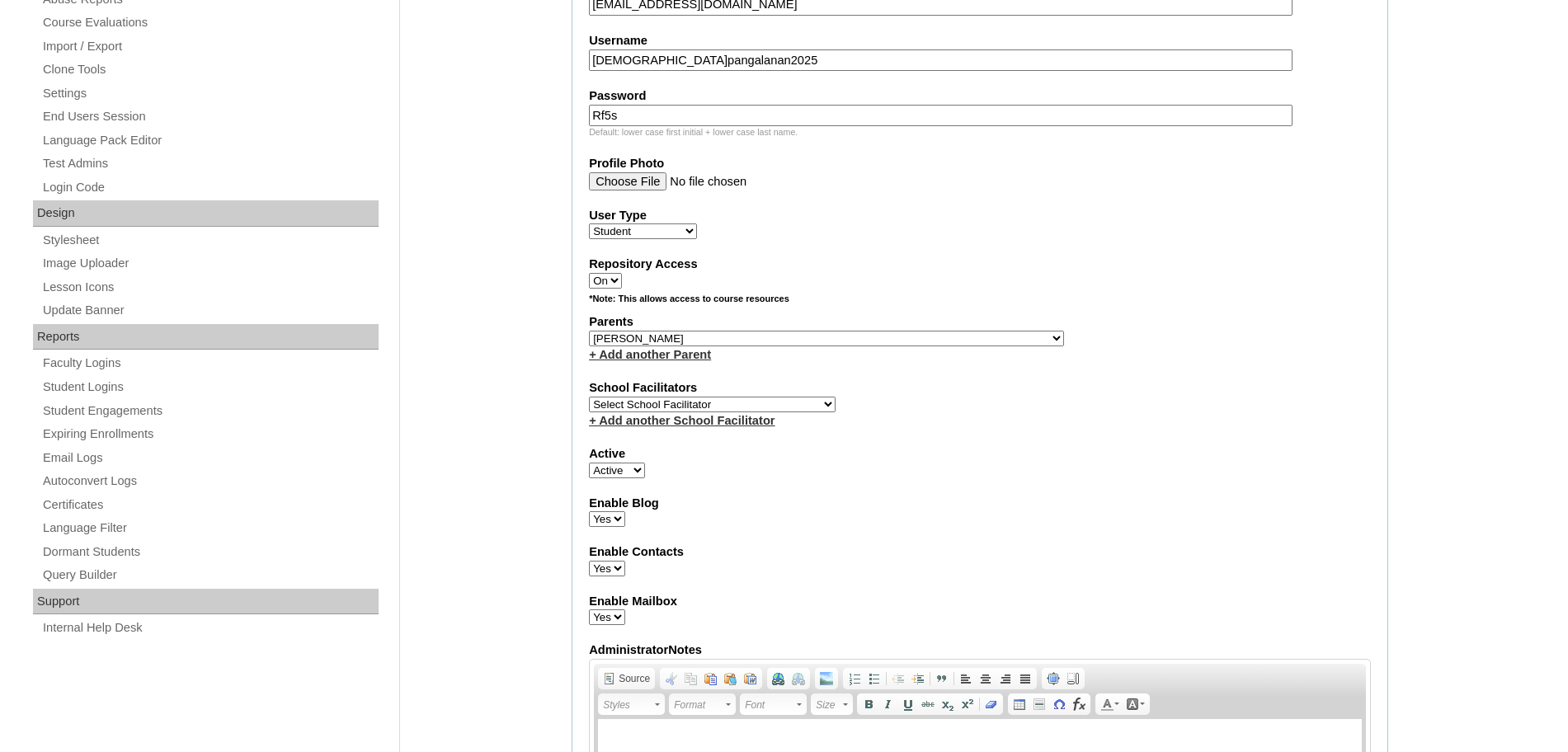
click at [760, 399] on select "Select School Facilitator Norman Añain Ruffa Abadijas Mary Abella Gloryfe Abion…" at bounding box center [713, 404] width 247 height 16
select select "43686"
click at [589, 397] on select "Select School Facilitator Norman Añain Ruffa Abadijas Mary Abella Gloryfe Abion…" at bounding box center [713, 404] width 247 height 16
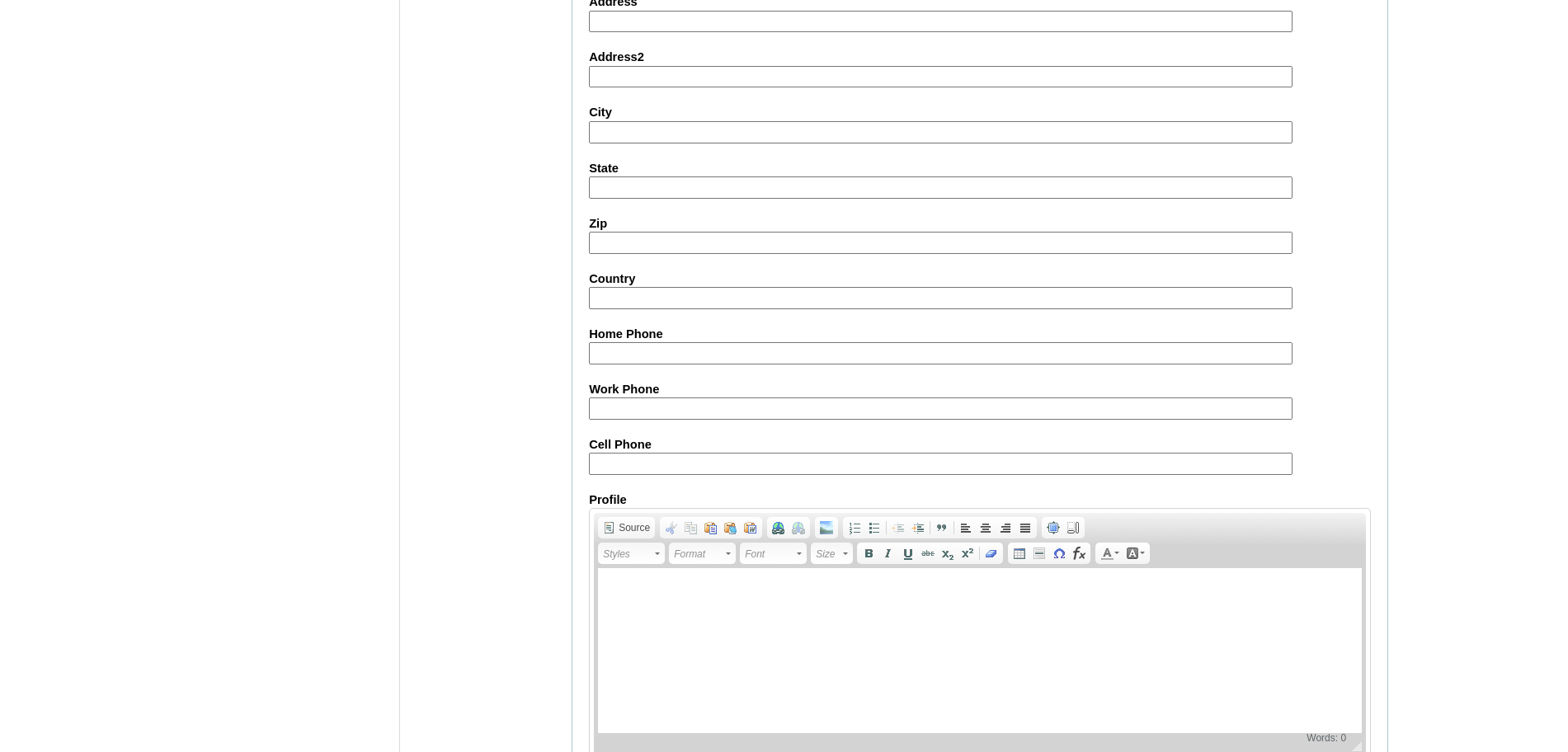
scroll to position [1757, 0]
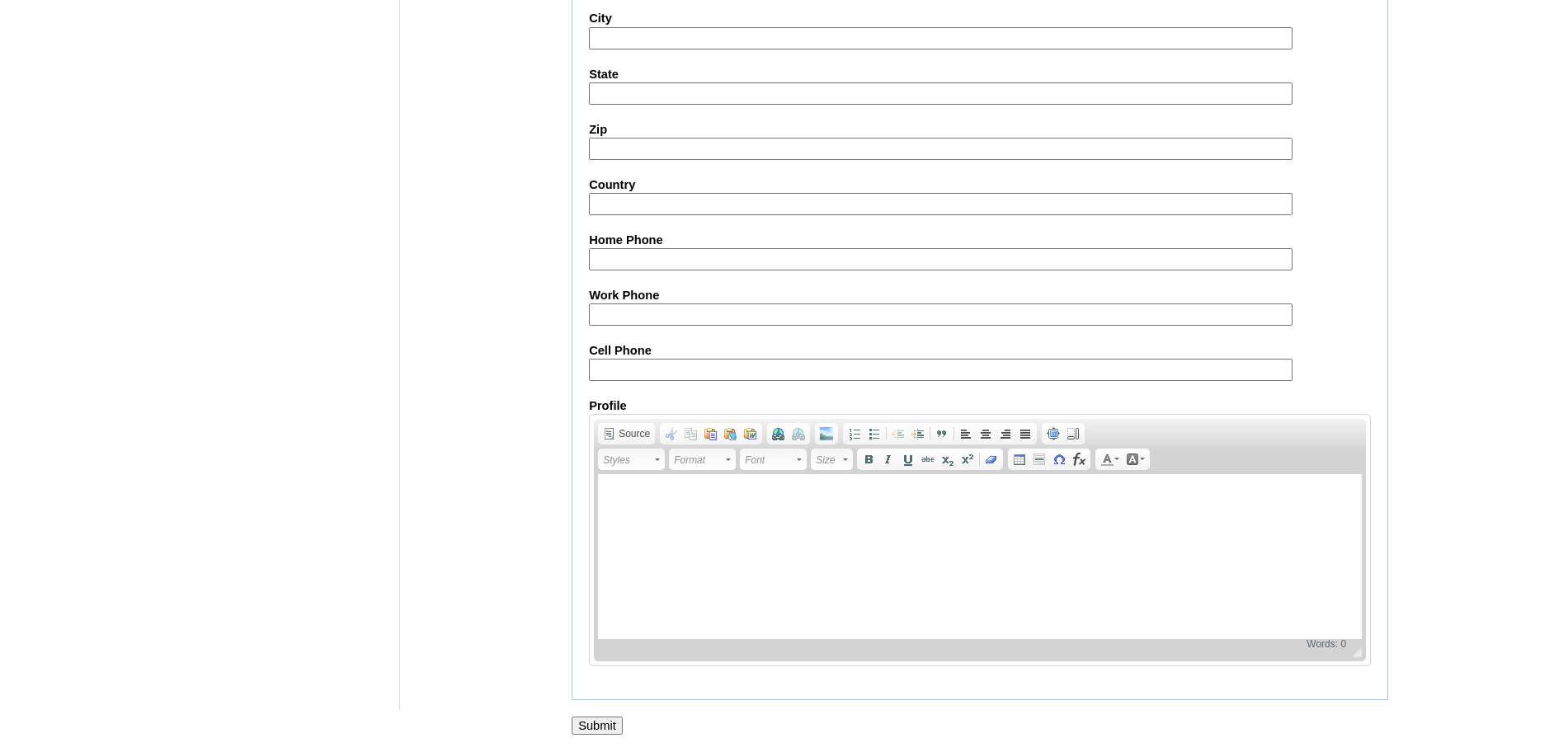
click at [600, 723] on input "Submit" at bounding box center [597, 725] width 51 height 18
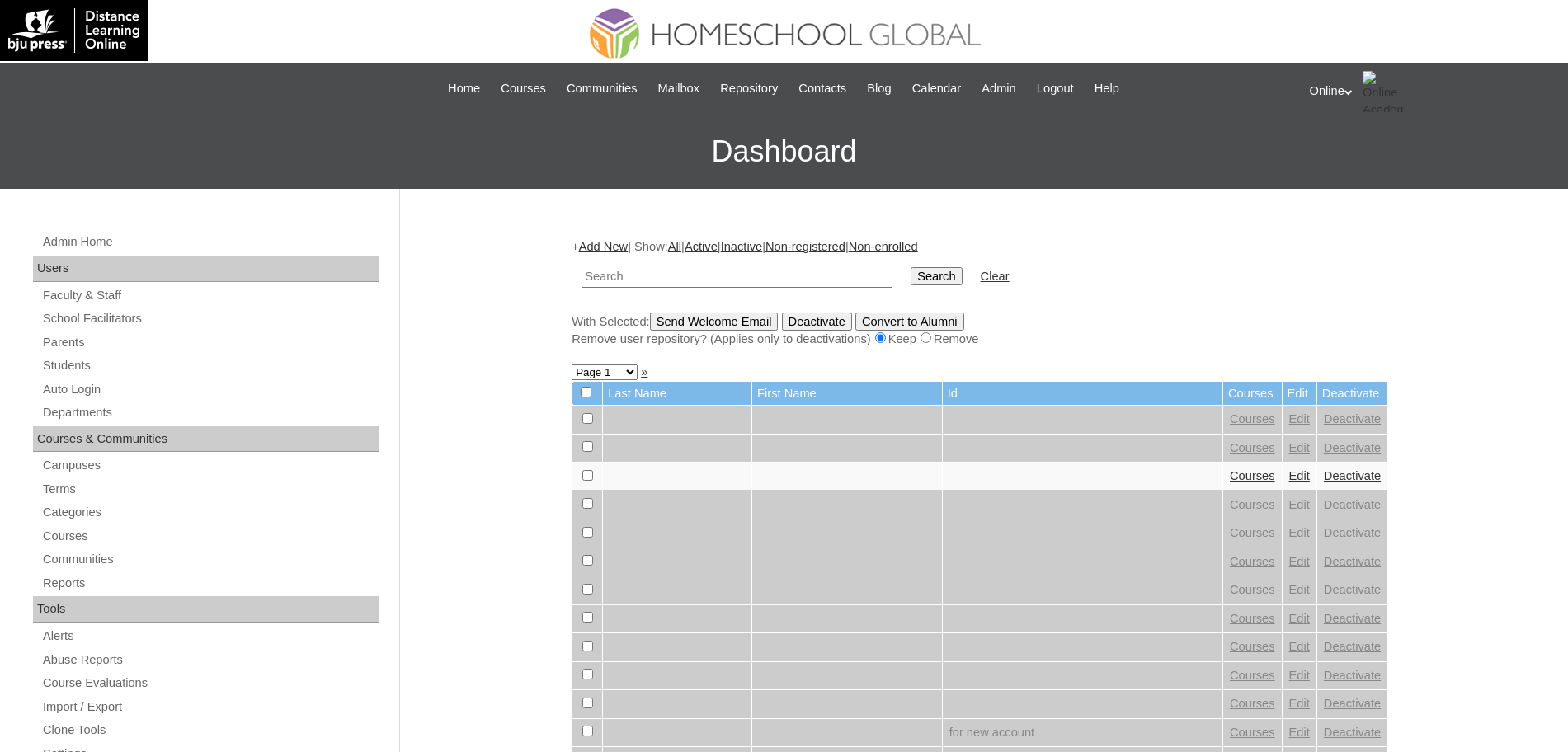
paste input "HG272OACAD2025"
type input "HG272OACAD2025"
click at [911, 277] on input "Search" at bounding box center [936, 275] width 51 height 18
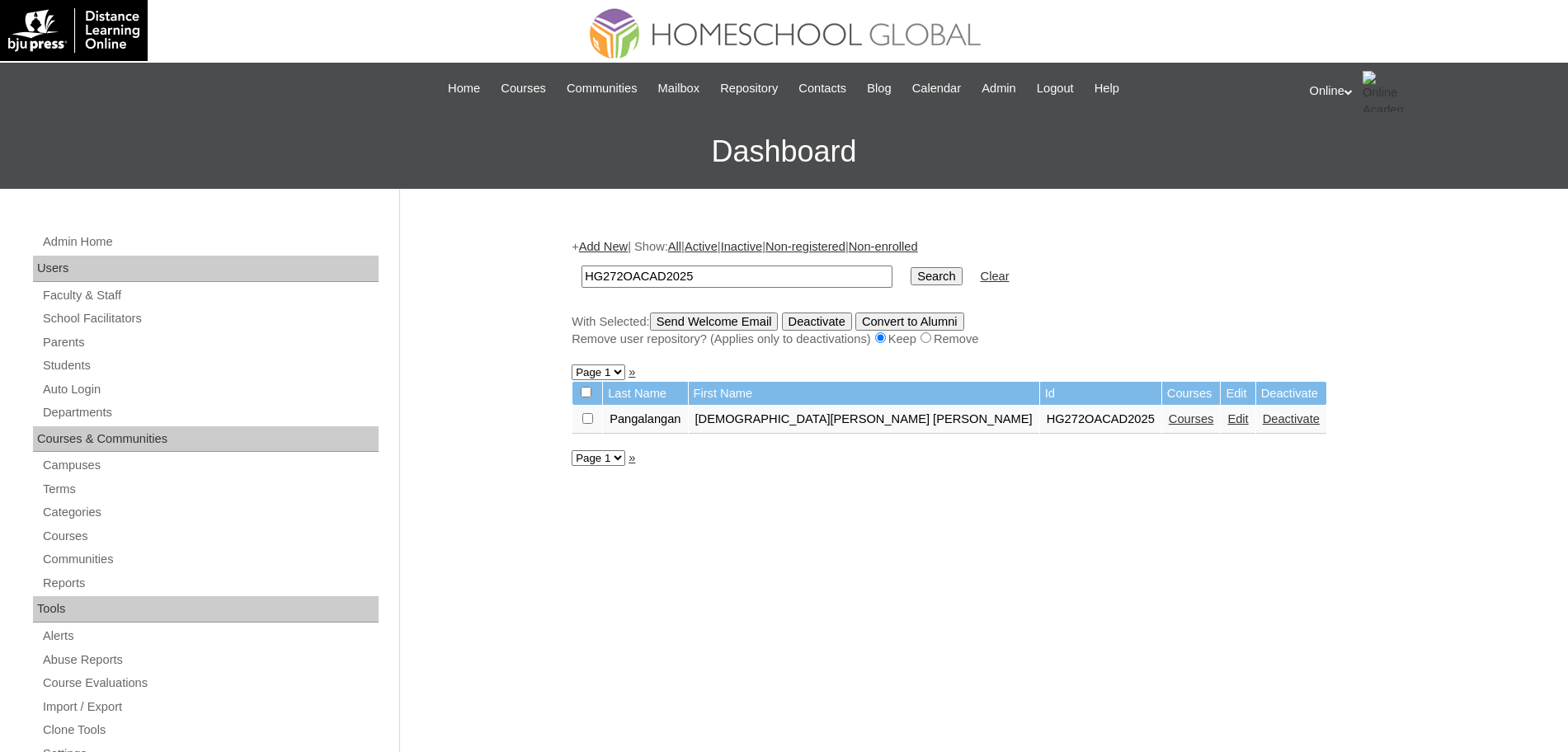
click at [1169, 417] on link "Courses" at bounding box center [1192, 418] width 45 height 13
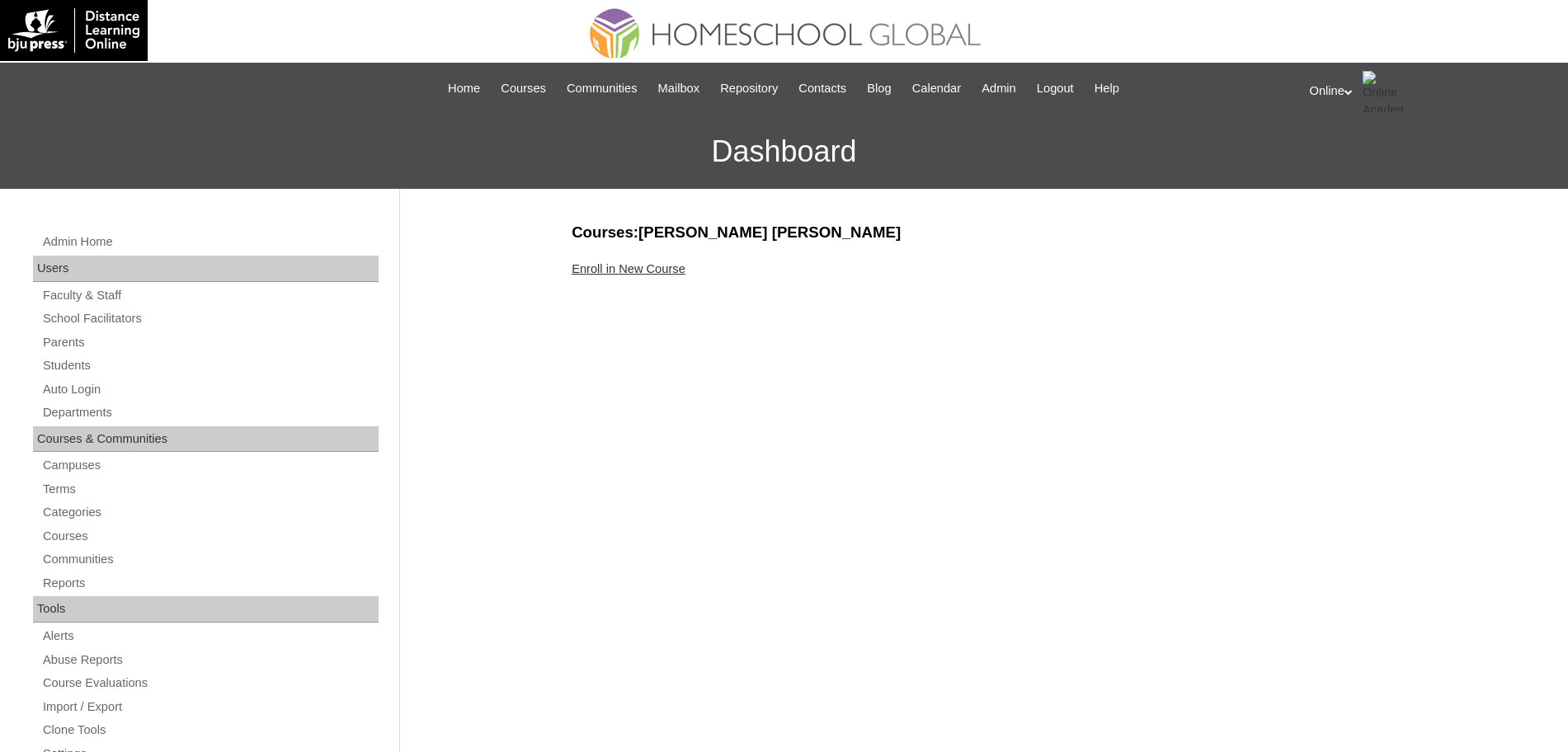
click at [639, 270] on link "Enroll in New Course" at bounding box center [628, 269] width 114 height 13
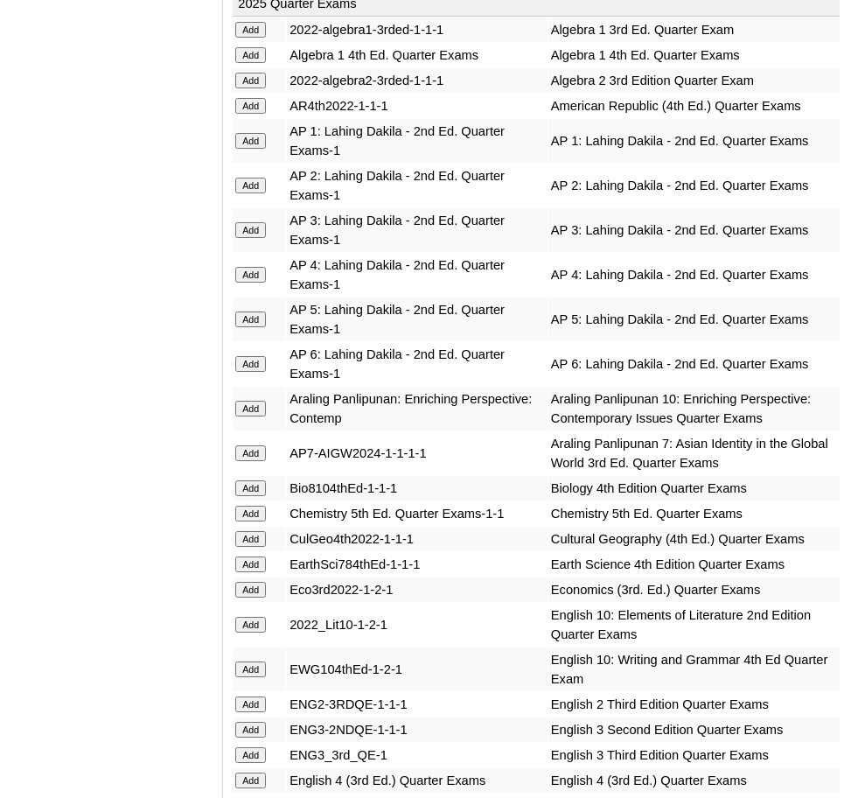
scroll to position [1964, 0]
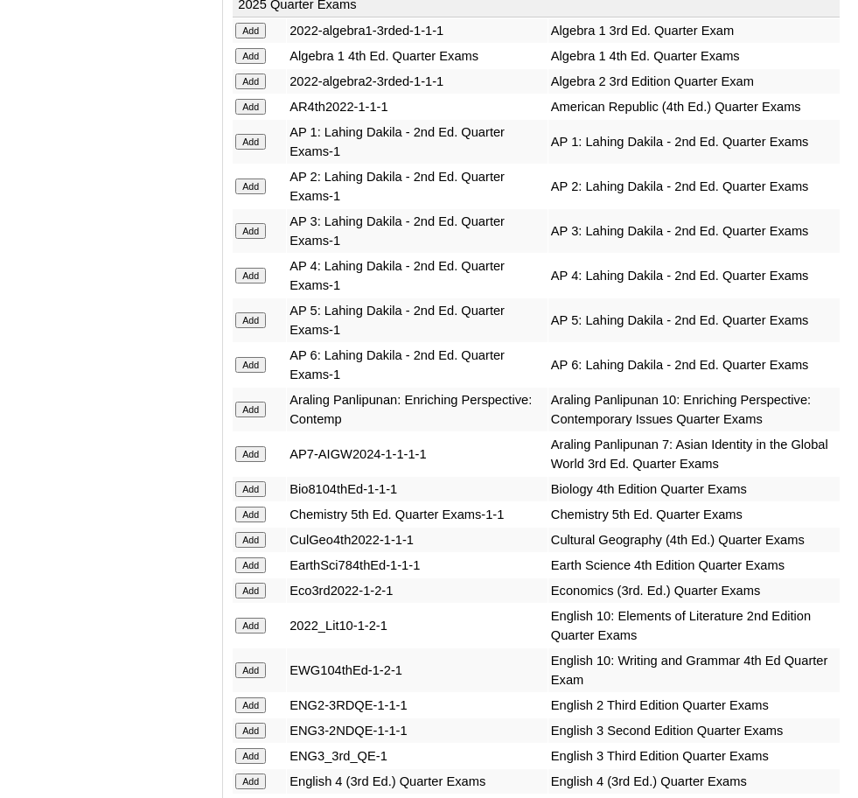
click at [244, 73] on input "Add" at bounding box center [250, 81] width 31 height 16
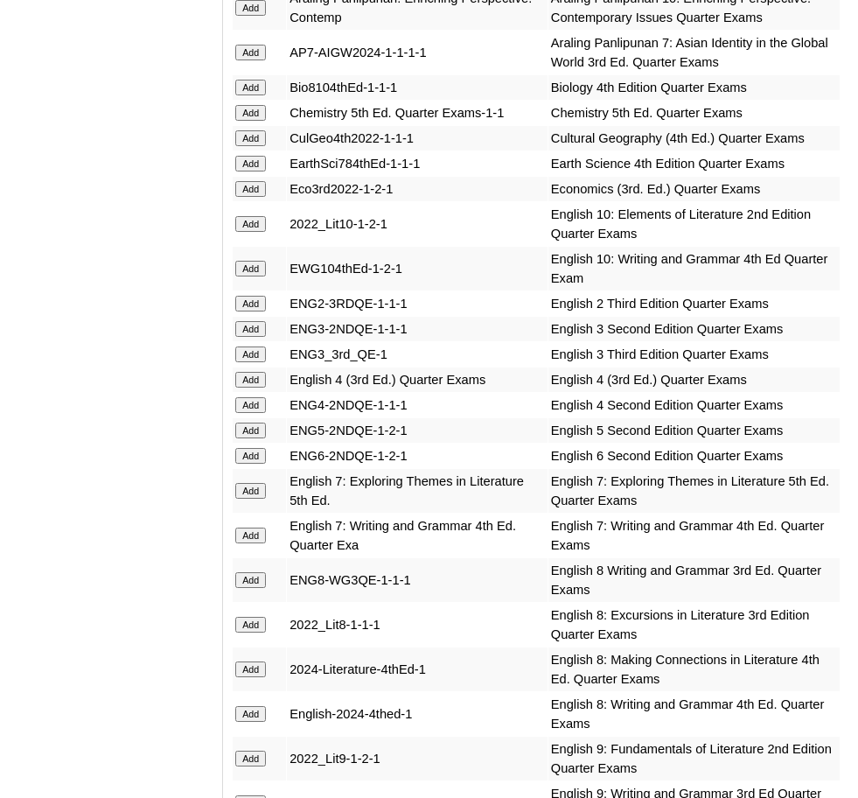
scroll to position [2369, 0]
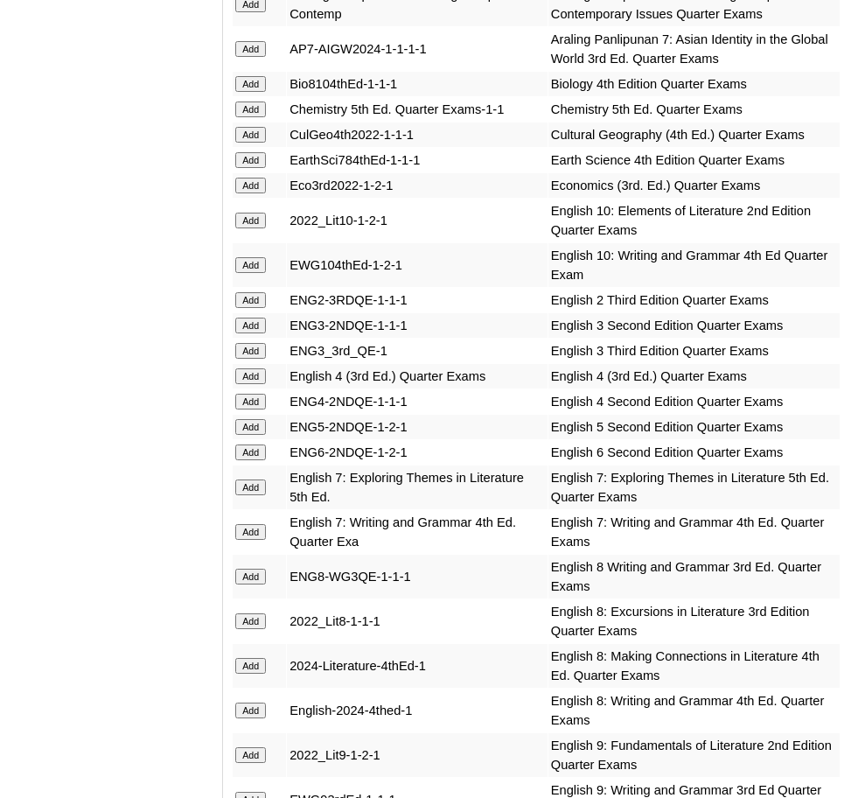
click at [249, 101] on input "Add" at bounding box center [250, 109] width 31 height 16
click at [242, 747] on input "Add" at bounding box center [250, 755] width 31 height 16
click at [245, 792] on input "Add" at bounding box center [250, 800] width 31 height 16
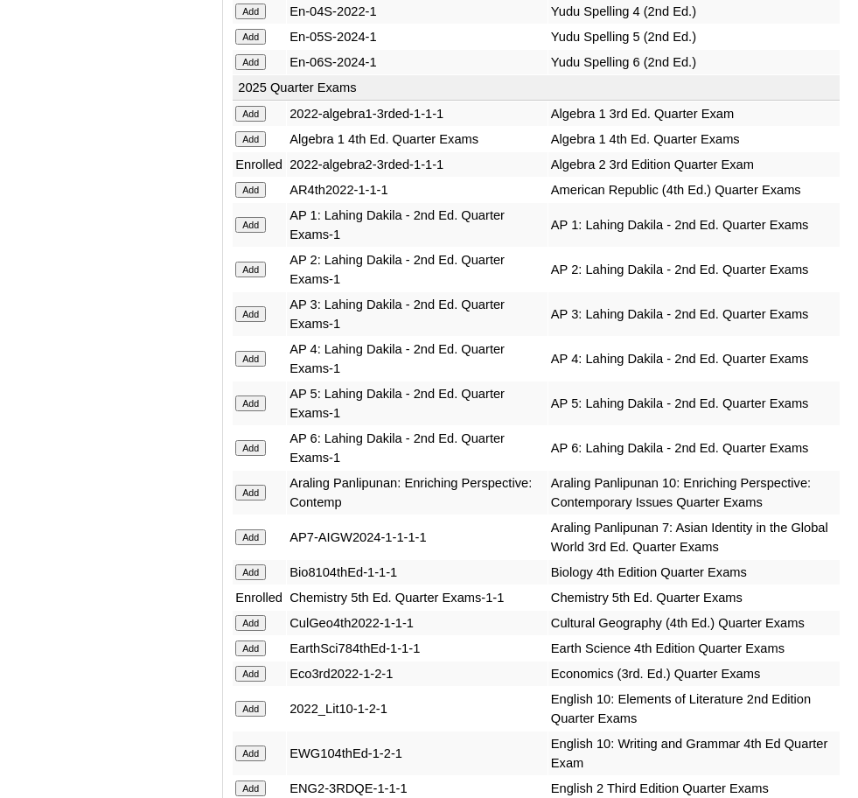
scroll to position [1876, 0]
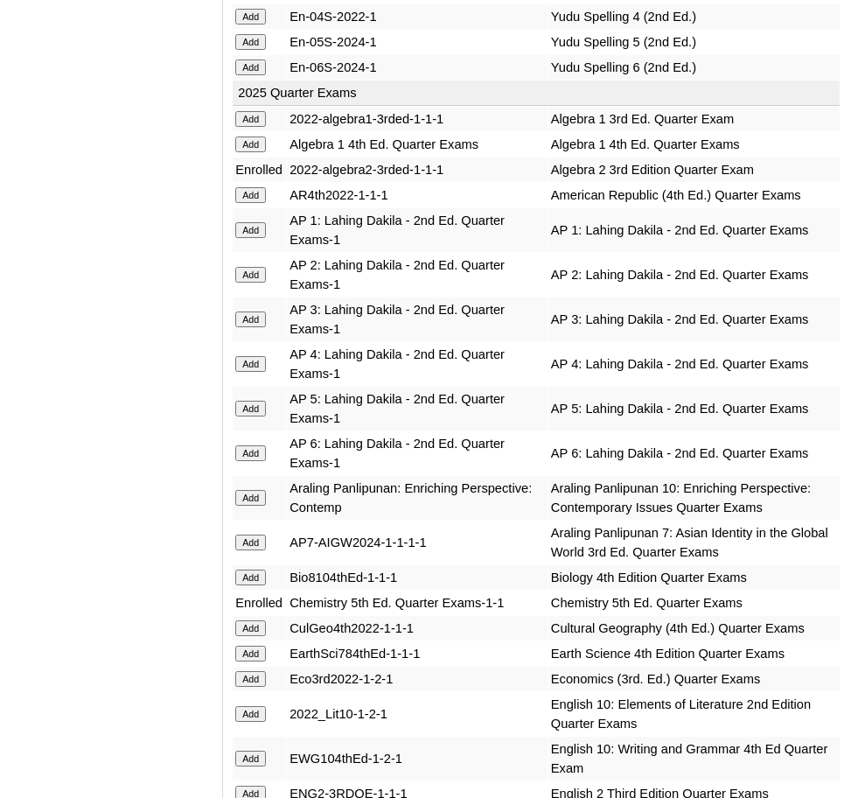
click at [248, 136] on input "Add" at bounding box center [250, 144] width 31 height 16
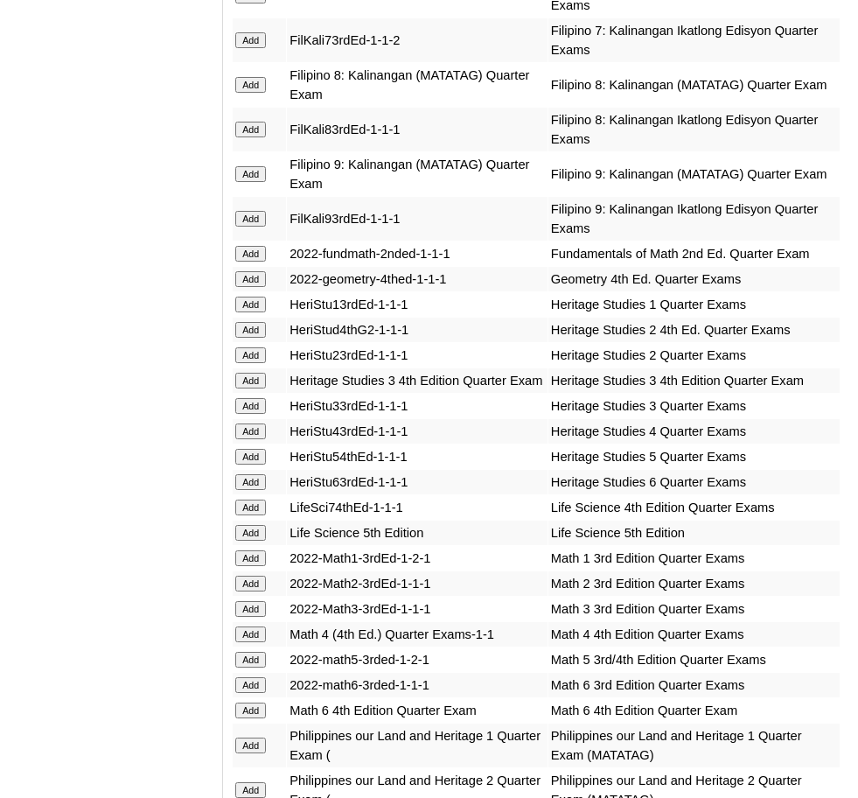
scroll to position [3543, 0]
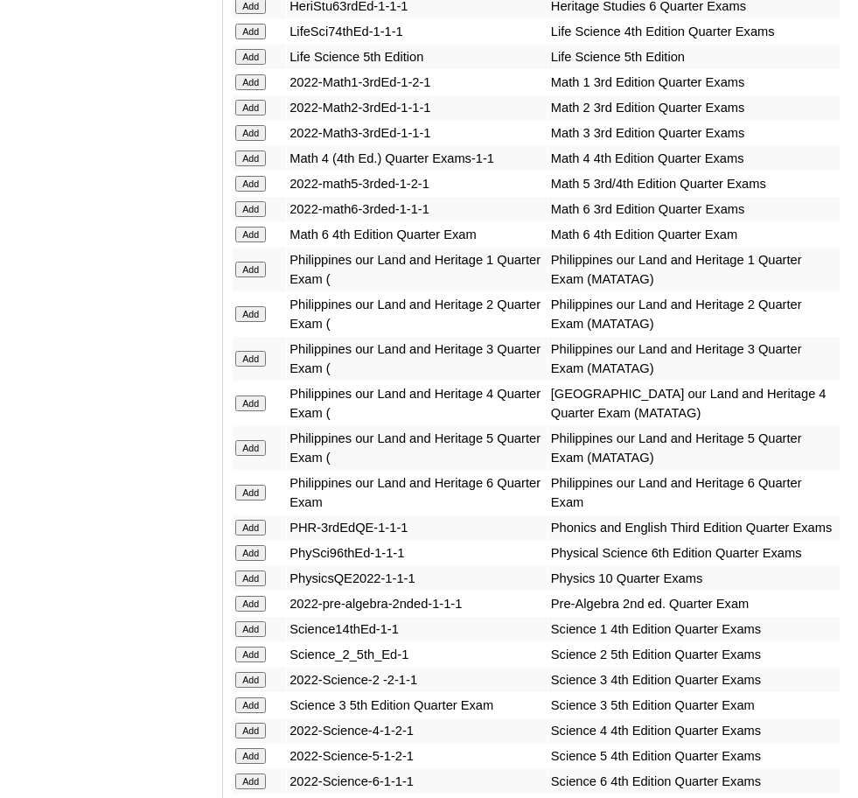
scroll to position [4019, 0]
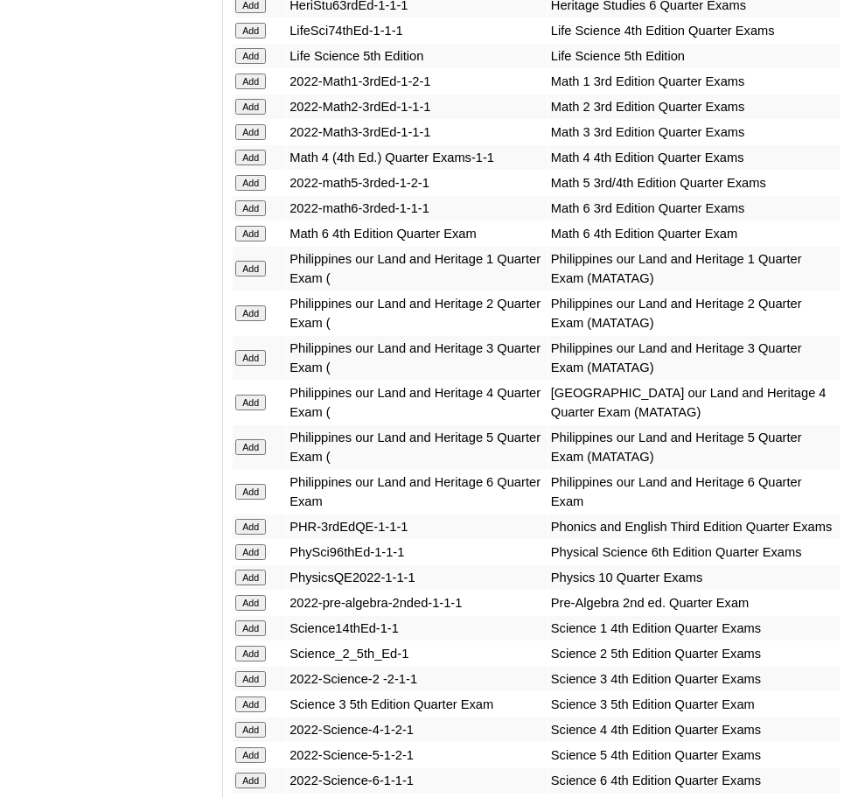
click at [252, 544] on input "Add" at bounding box center [250, 552] width 31 height 16
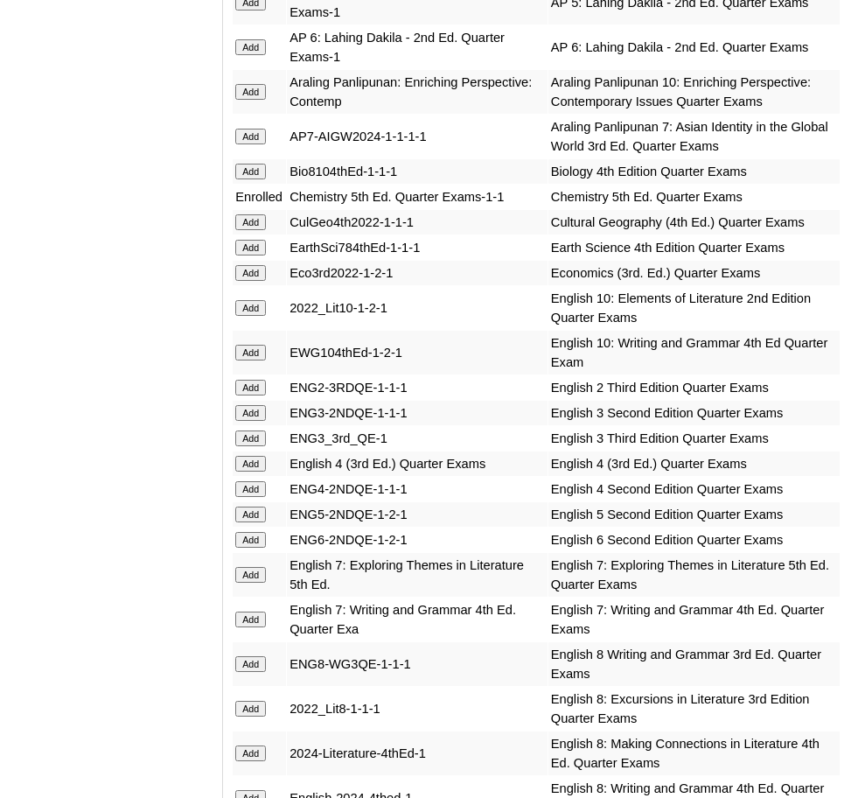
scroll to position [2278, 0]
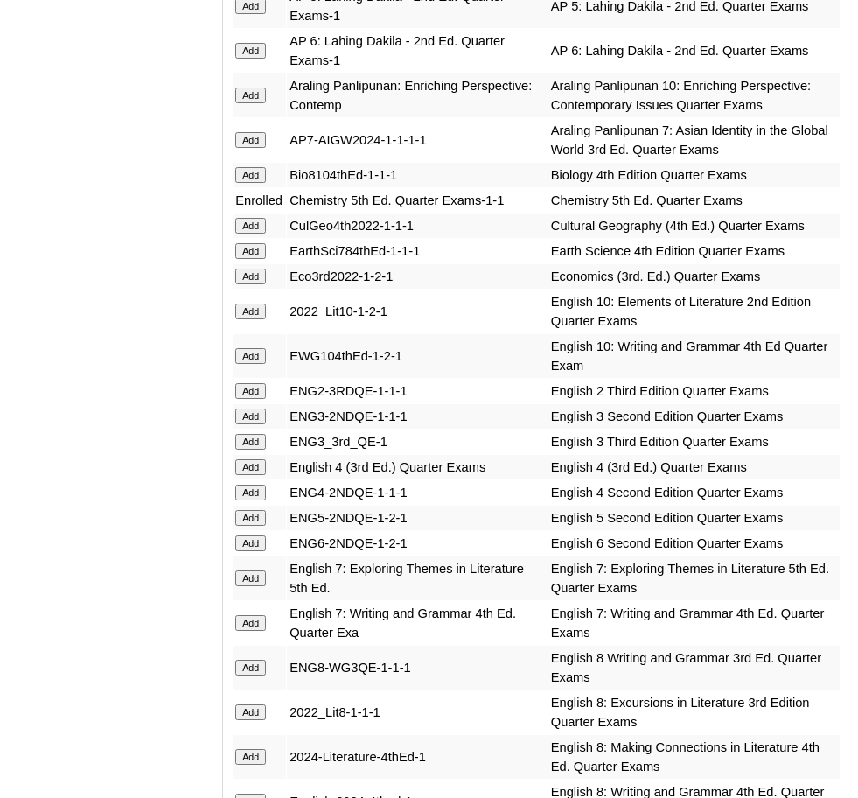
click at [250, 218] on input "Add" at bounding box center [250, 226] width 31 height 16
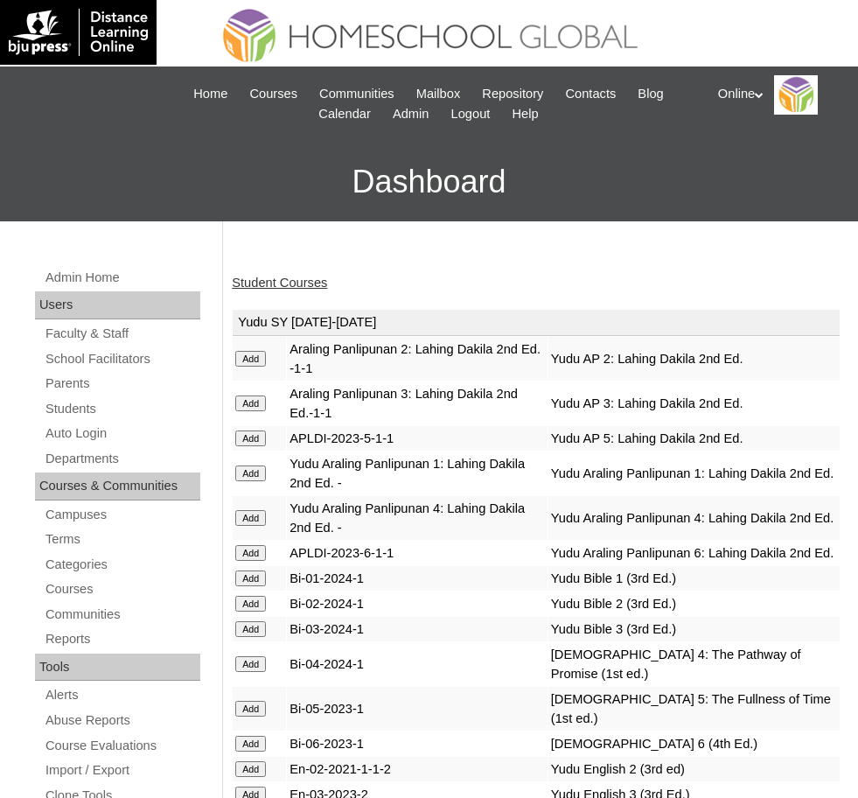
click at [267, 283] on link "Student Courses" at bounding box center [279, 283] width 95 height 14
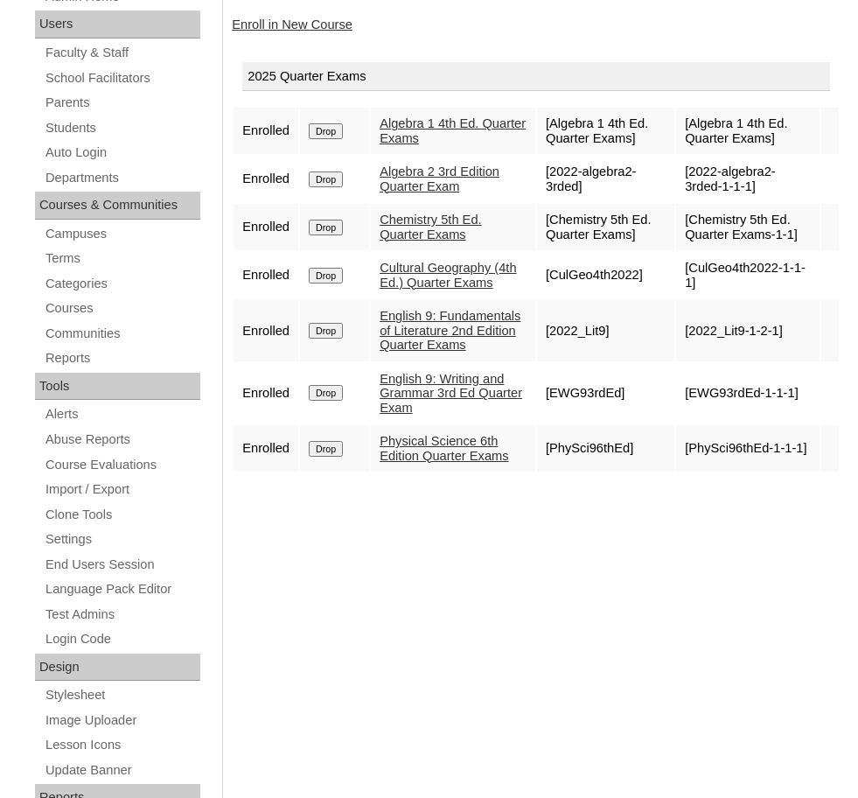
scroll to position [241, 0]
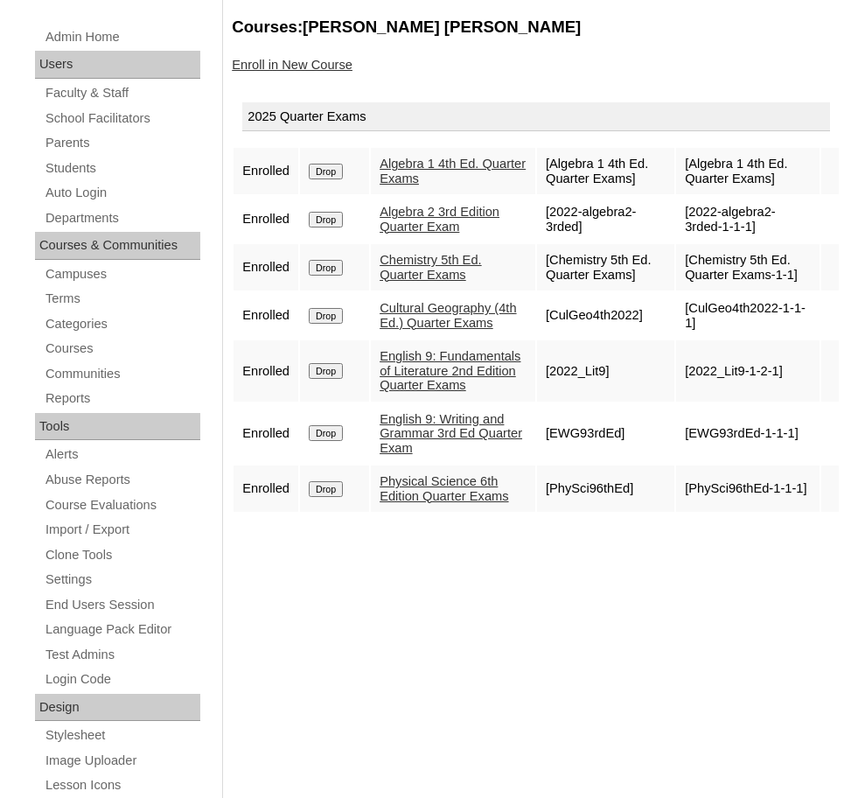
click at [331, 263] on input "Drop" at bounding box center [326, 268] width 34 height 16
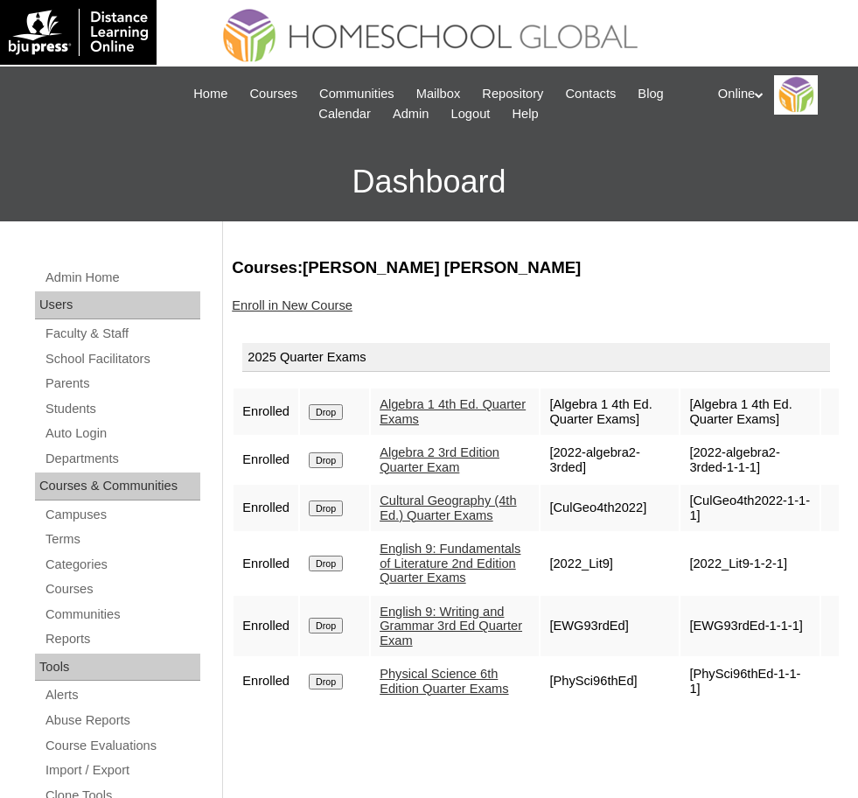
click at [330, 459] on input "Drop" at bounding box center [326, 460] width 34 height 16
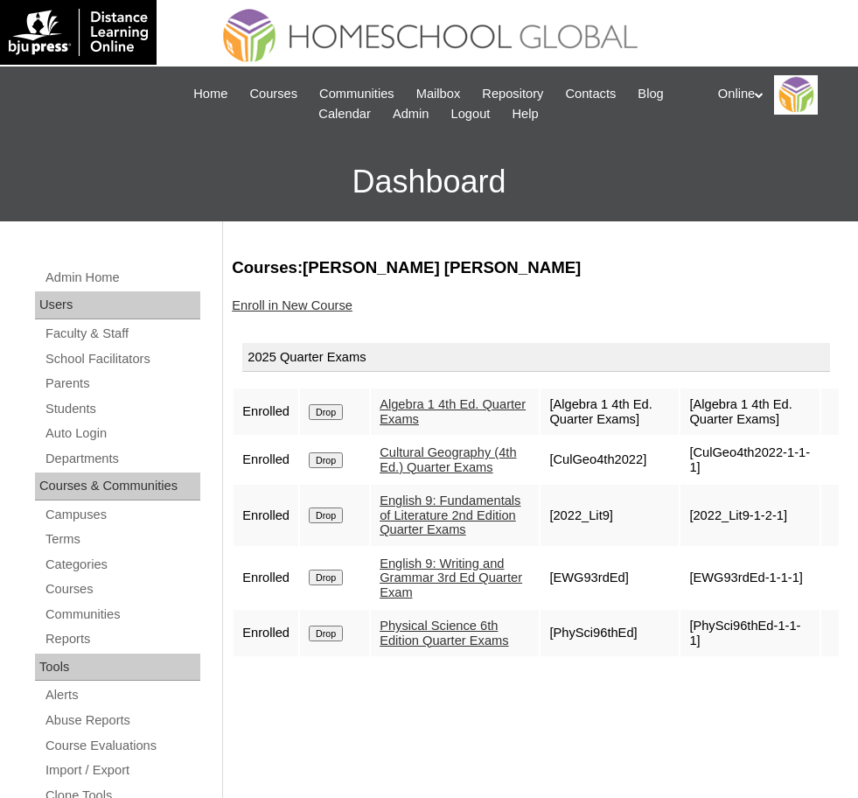
click at [269, 301] on link "Enroll in New Course" at bounding box center [292, 305] width 121 height 14
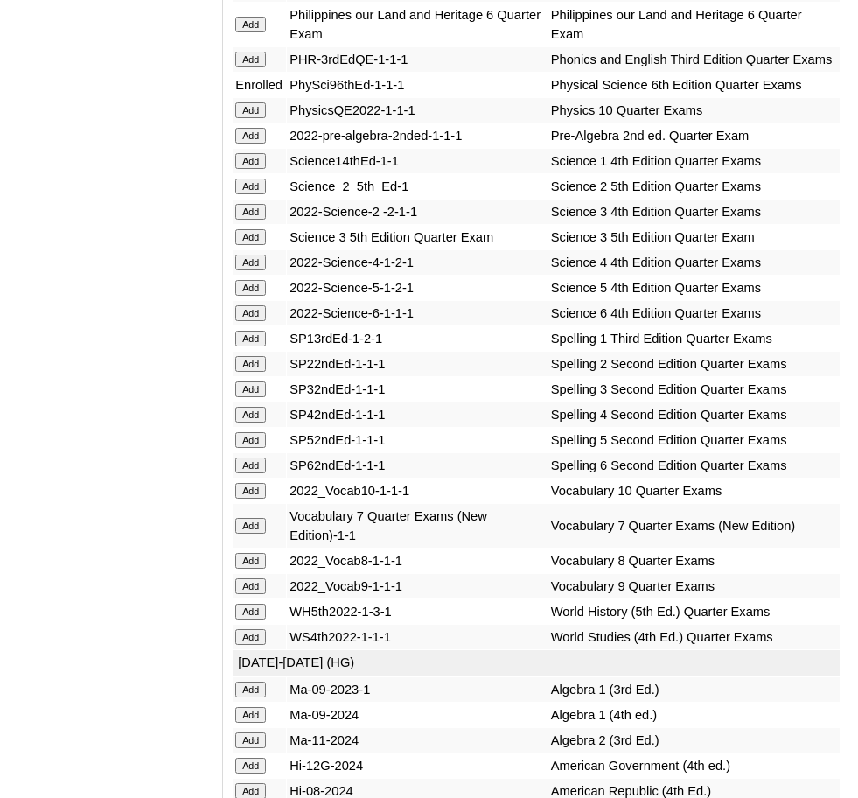
scroll to position [4487, 0]
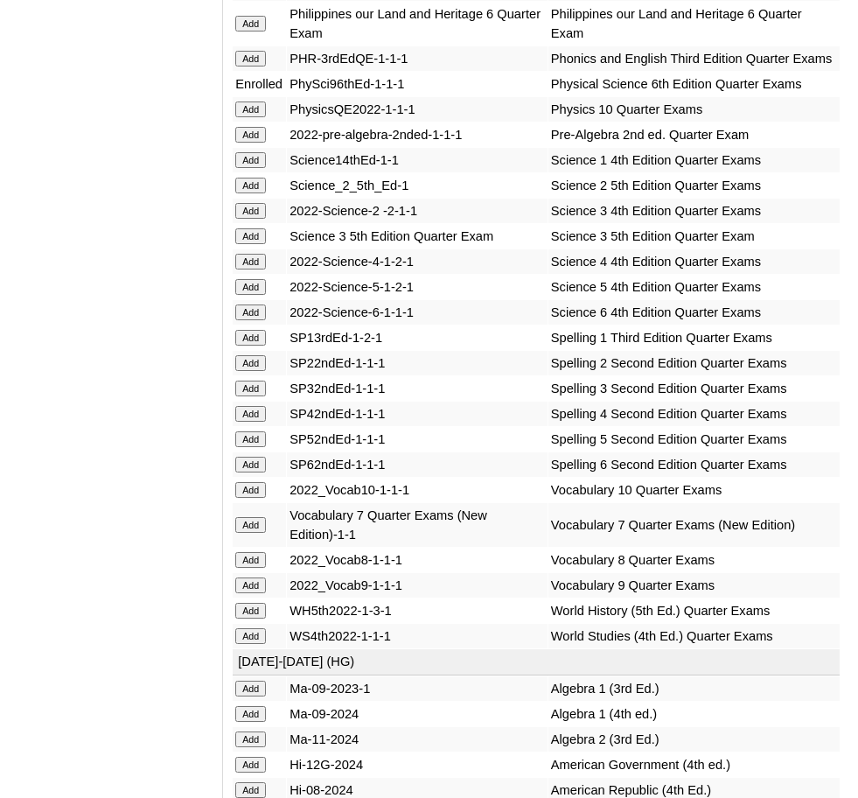
click at [243, 577] on input "Add" at bounding box center [250, 585] width 31 height 16
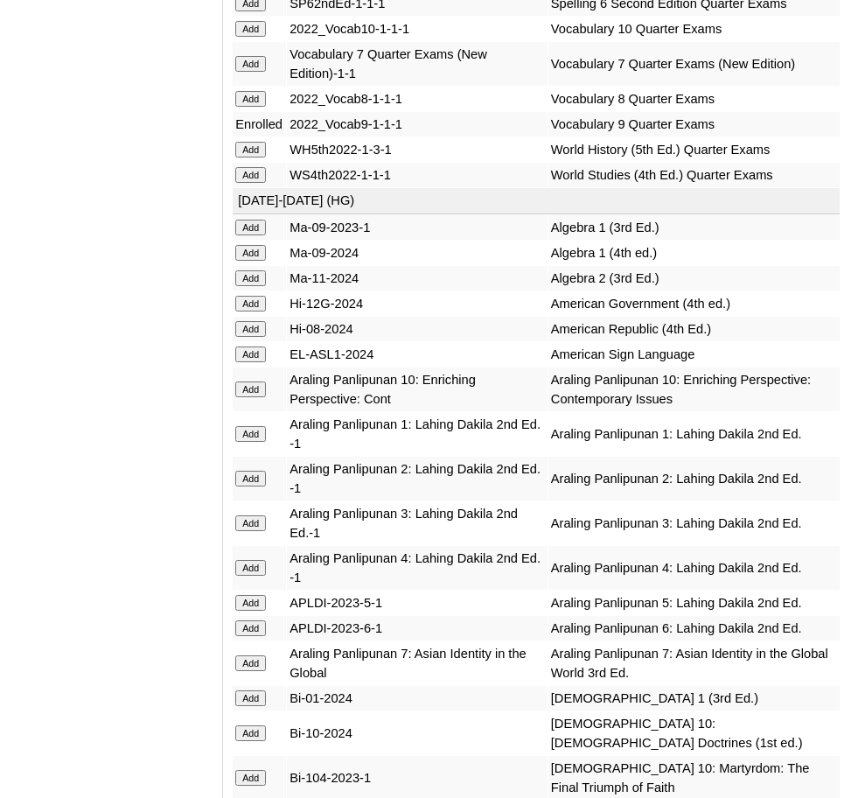
scroll to position [5012, 0]
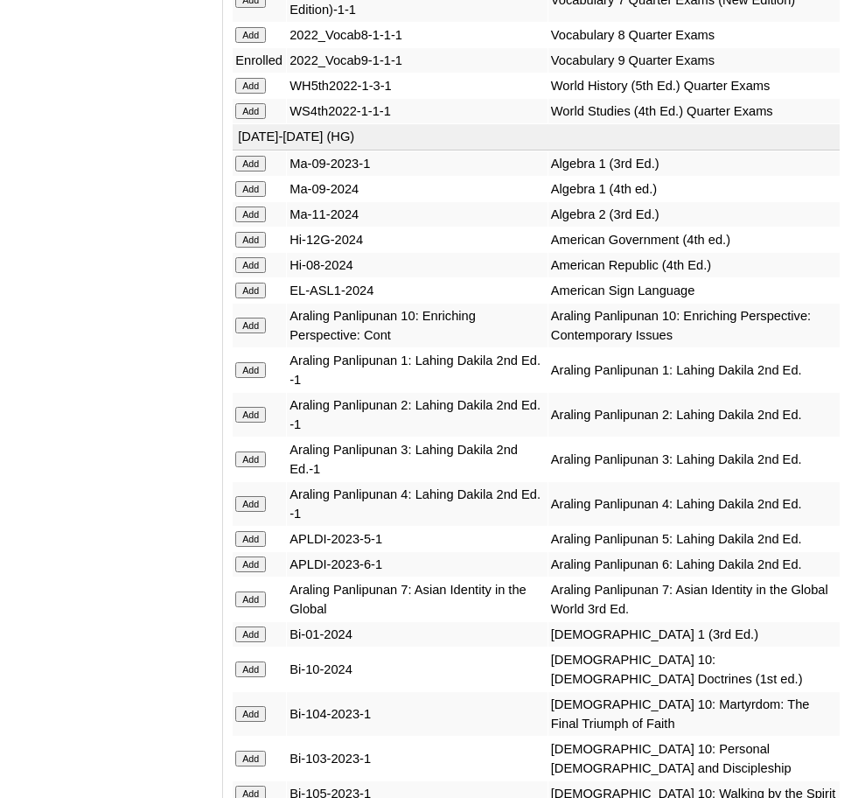
click at [251, 181] on input "Add" at bounding box center [250, 189] width 31 height 16
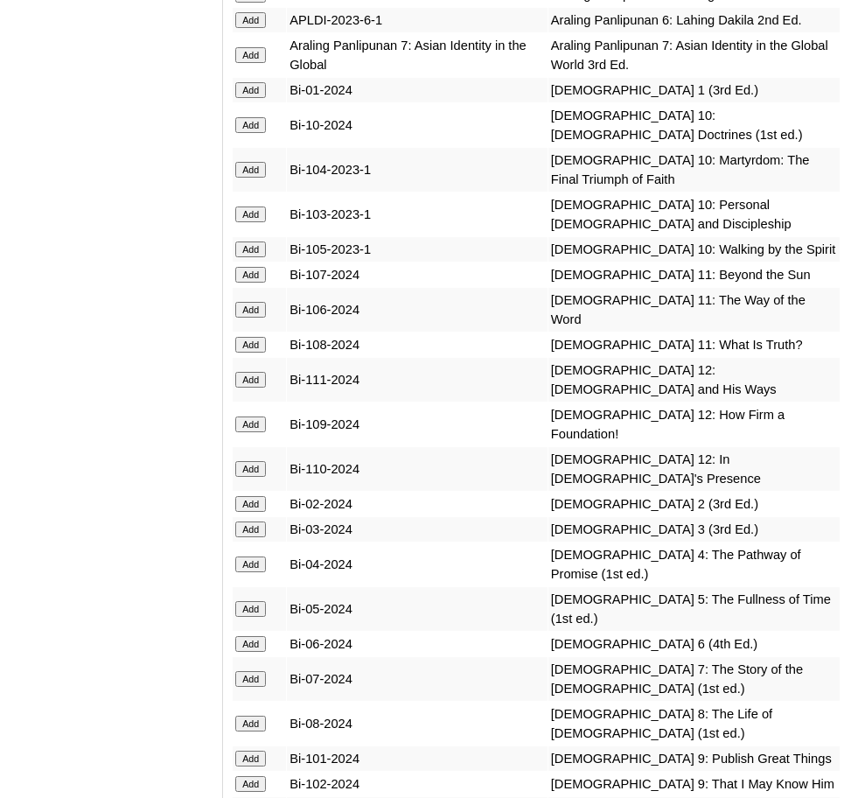
scroll to position [5558, 0]
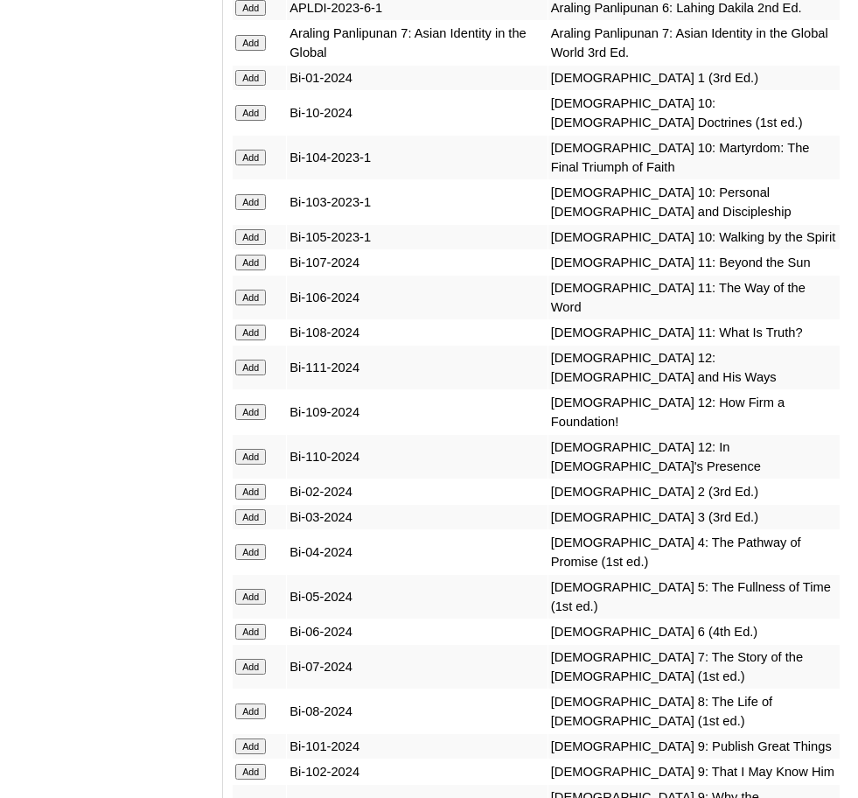
scroll to position [5569, 0]
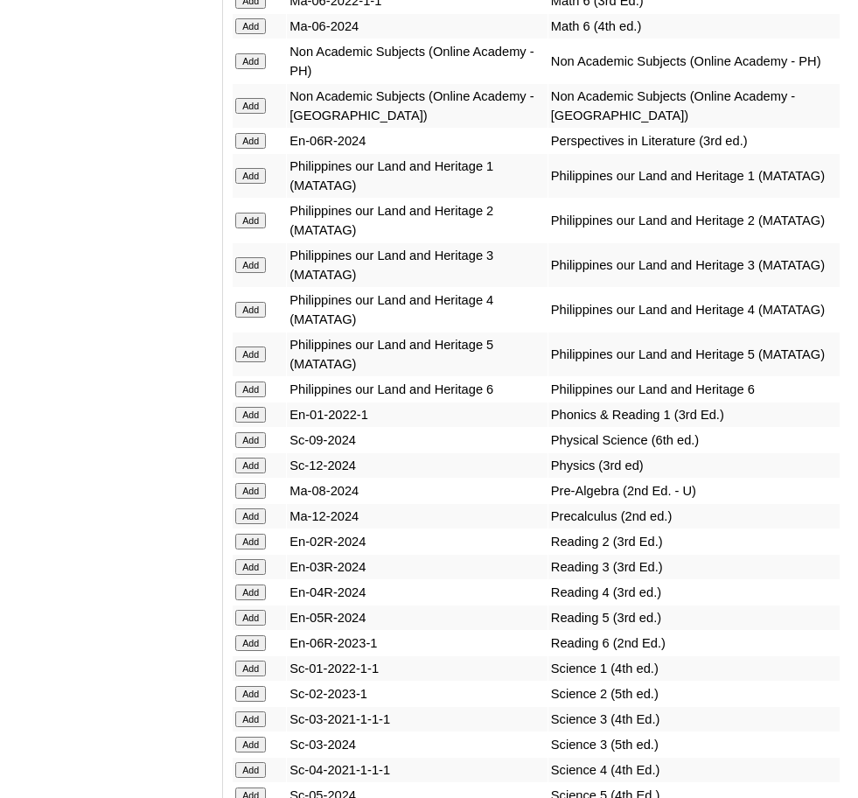
scroll to position [8135, 0]
click at [248, 431] on input "Add" at bounding box center [250, 439] width 31 height 16
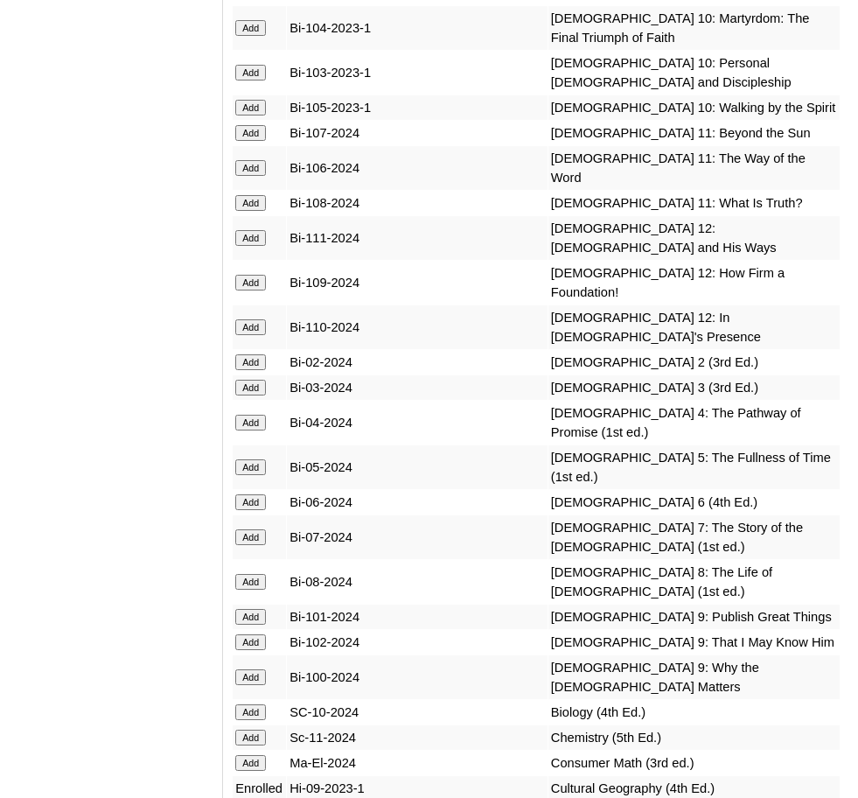
scroll to position [5724, 0]
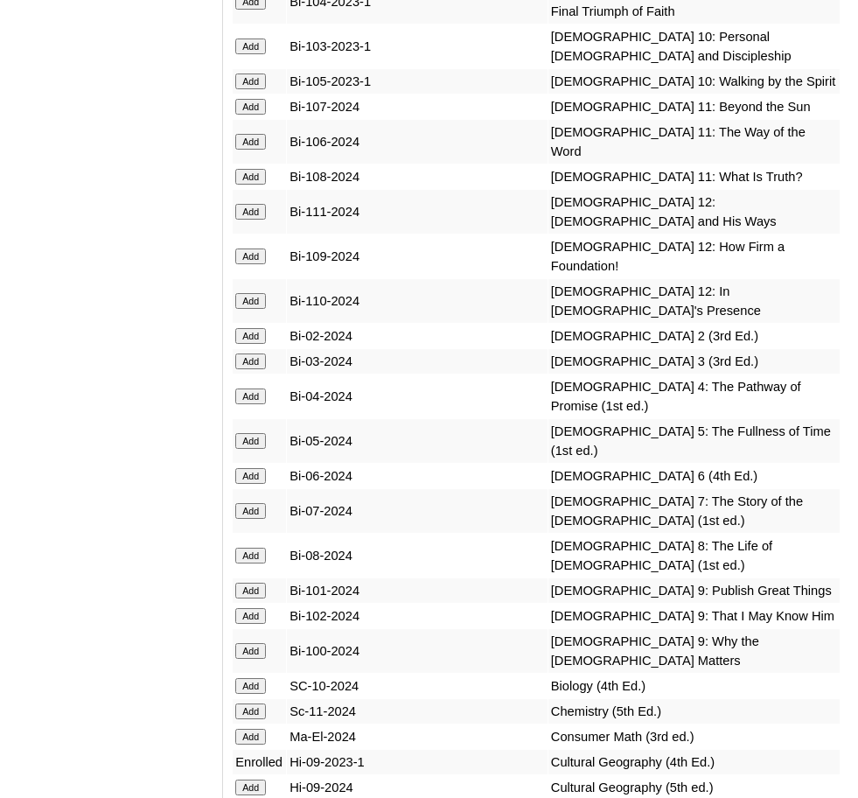
click at [258, 583] on input "Add" at bounding box center [250, 591] width 31 height 16
click at [256, 608] on input "Add" at bounding box center [250, 616] width 31 height 16
click at [255, 643] on input "Add" at bounding box center [250, 651] width 31 height 16
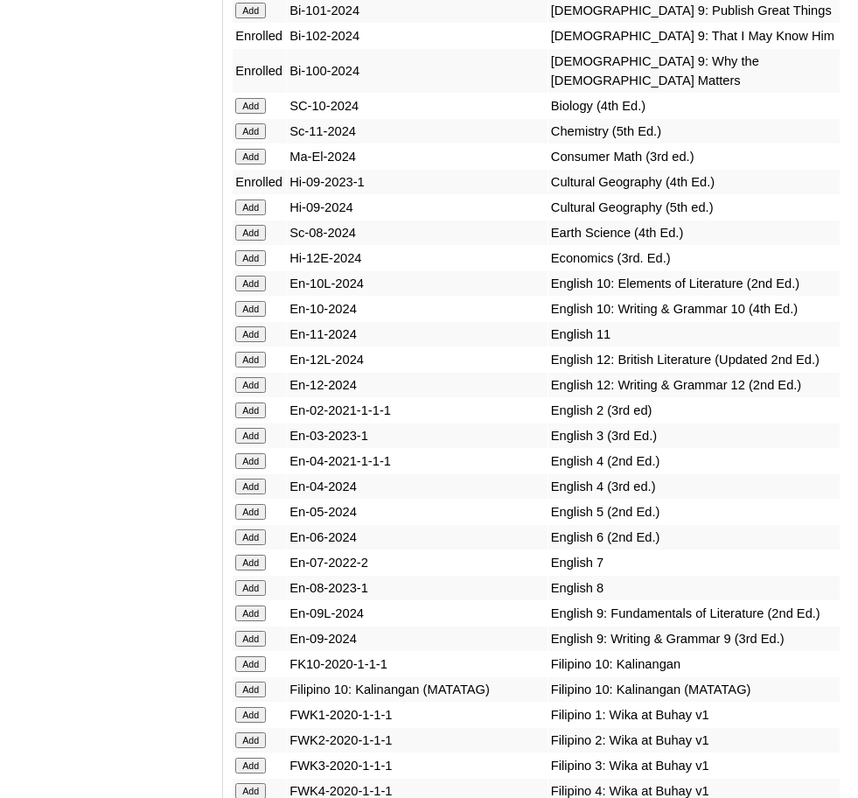
scroll to position [6306, 0]
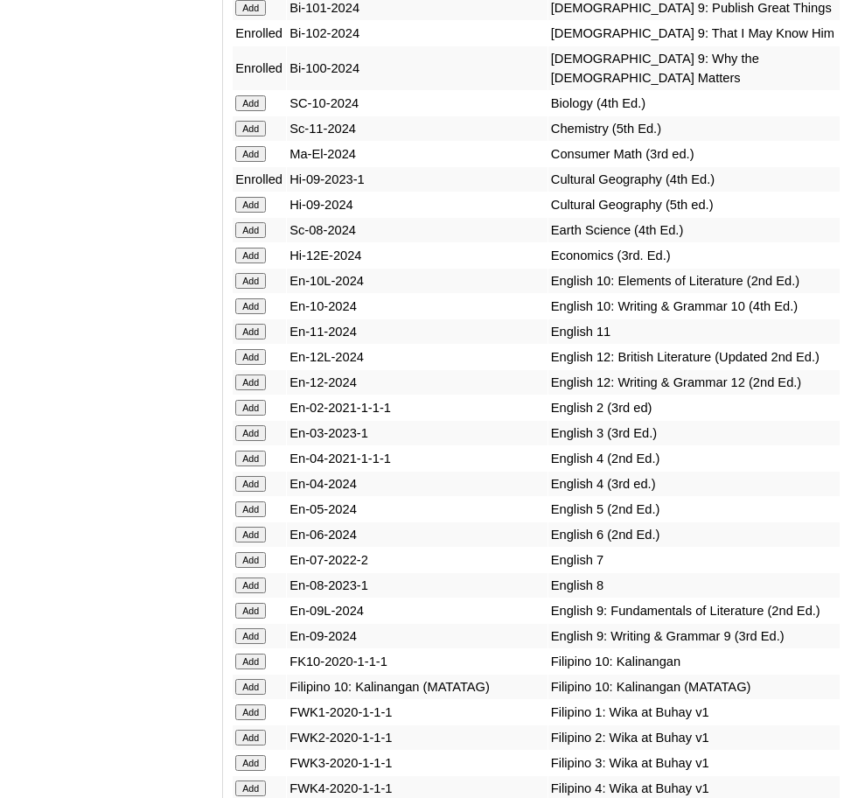
click at [254, 603] on input "Add" at bounding box center [250, 611] width 31 height 16
click at [254, 628] on input "Add" at bounding box center [250, 636] width 31 height 16
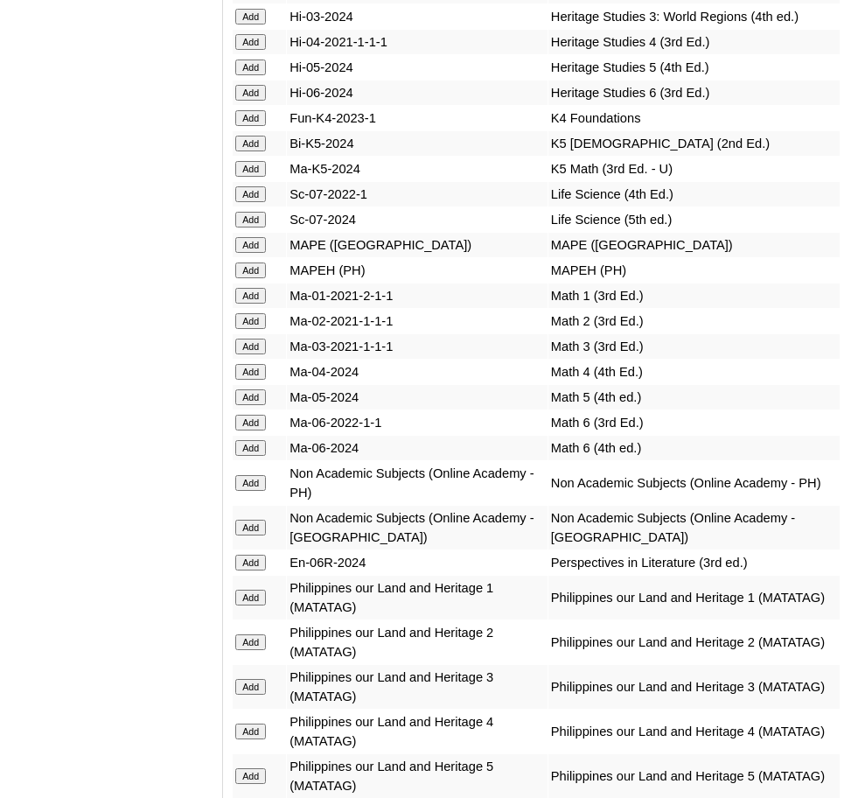
scroll to position [7716, 0]
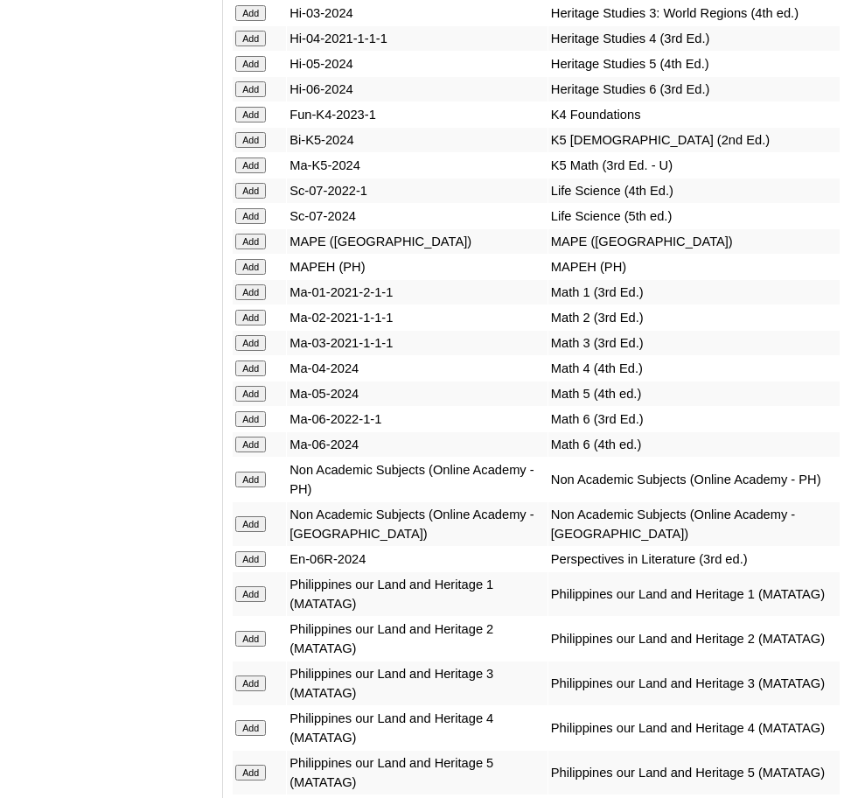
click at [252, 516] on input "Add" at bounding box center [250, 524] width 31 height 16
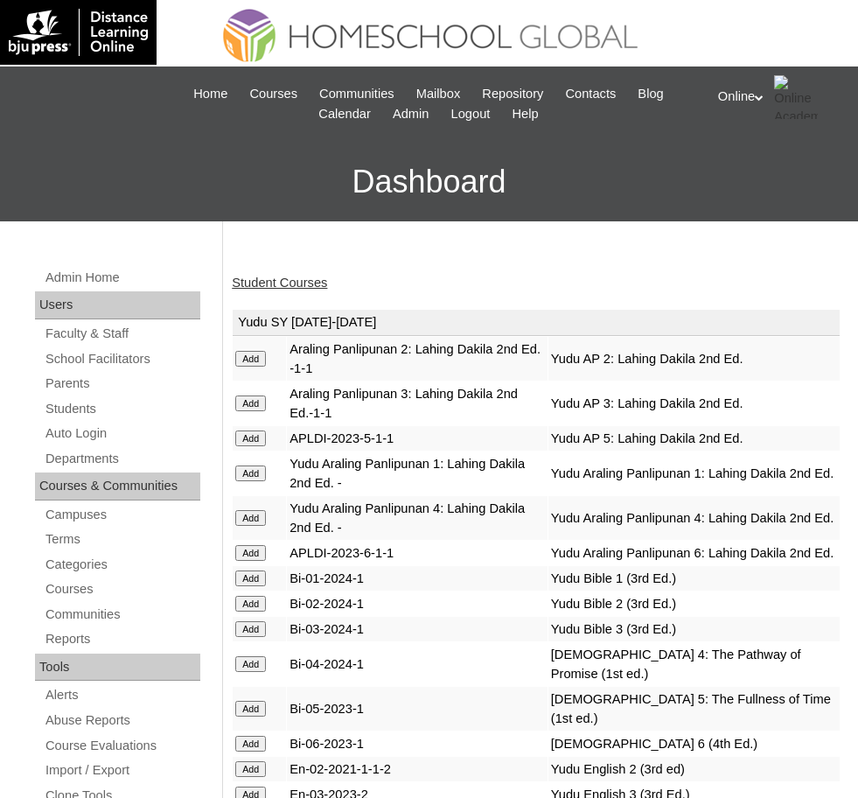
click at [253, 276] on link "Student Courses" at bounding box center [279, 283] width 95 height 14
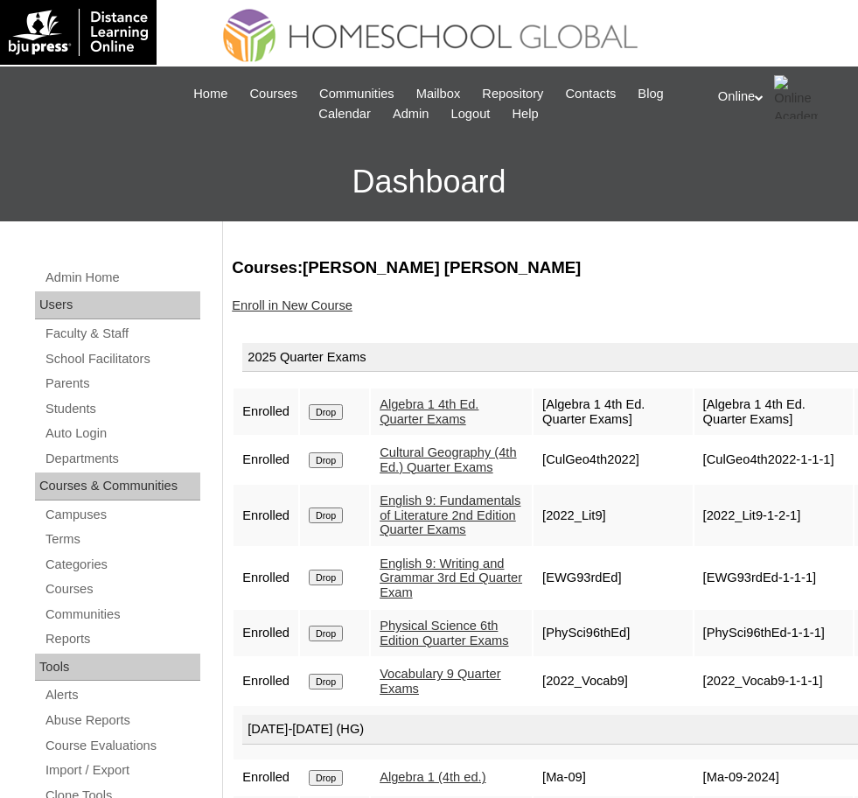
click at [316, 306] on link "Enroll in New Course" at bounding box center [292, 305] width 121 height 14
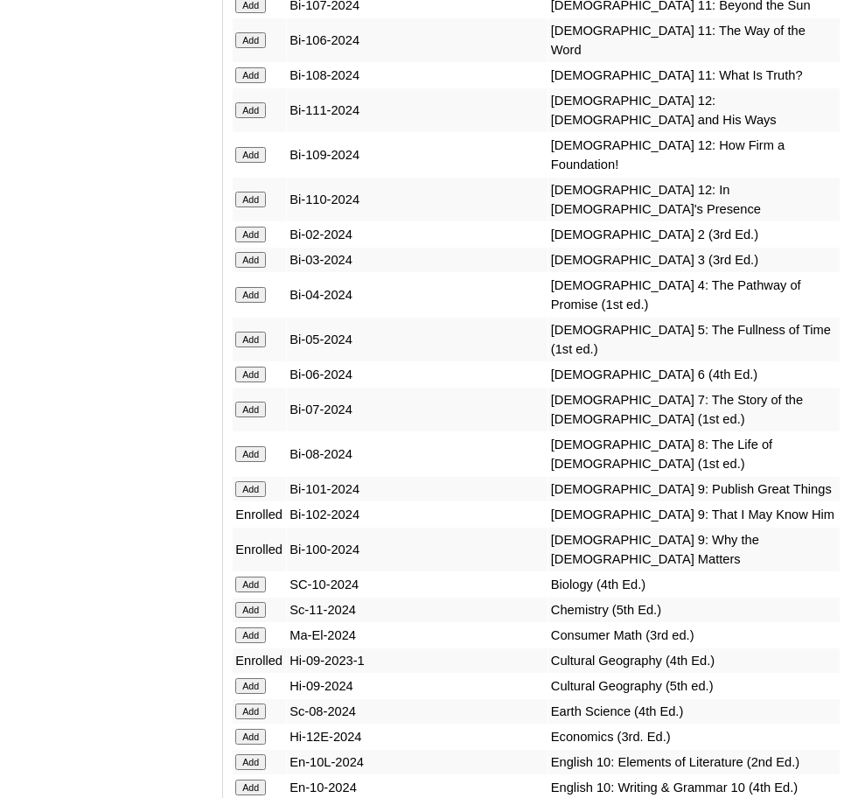
scroll to position [5814, 0]
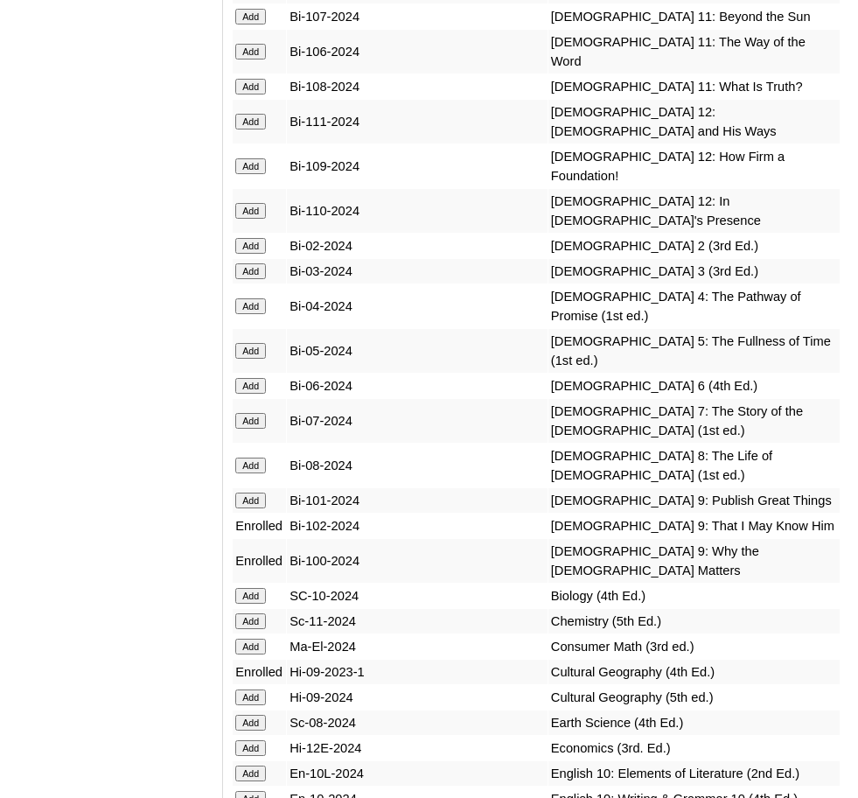
click at [259, 493] on input "Add" at bounding box center [250, 501] width 31 height 16
